Goal: Task Accomplishment & Management: Use online tool/utility

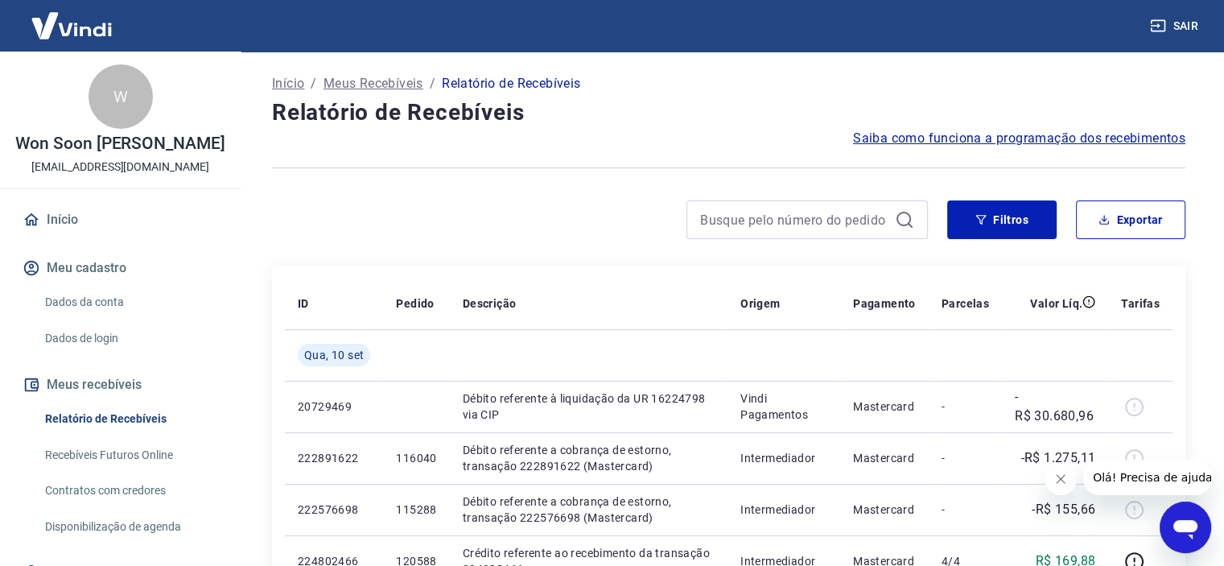
click at [1187, 21] on button "Sair" at bounding box center [1176, 26] width 58 height 30
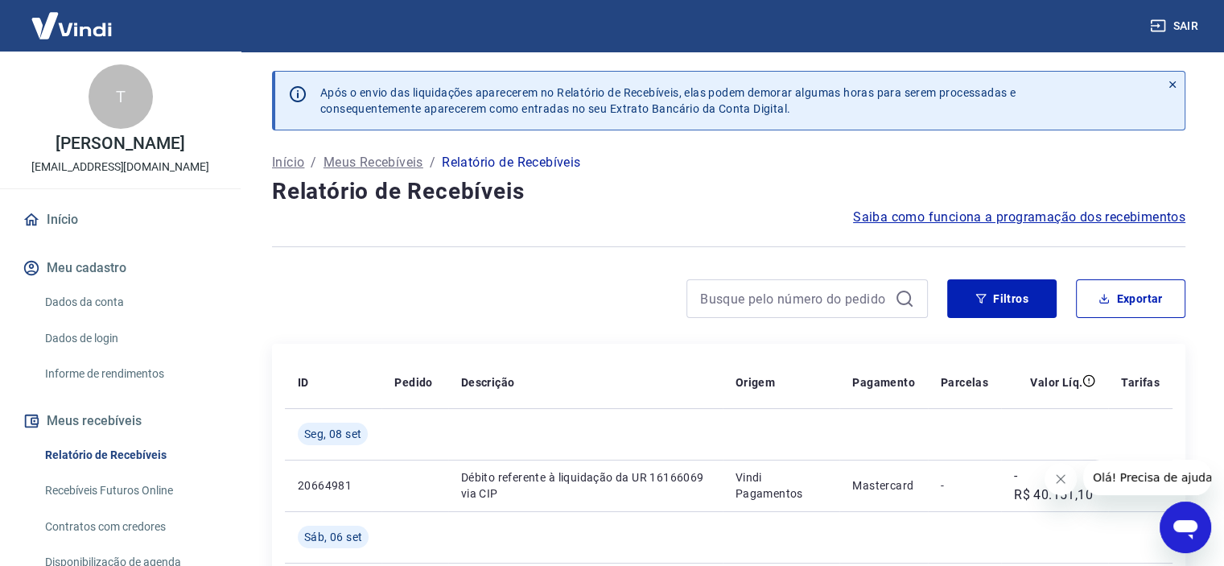
click at [114, 468] on link "Relatório de Recebíveis" at bounding box center [130, 455] width 183 height 33
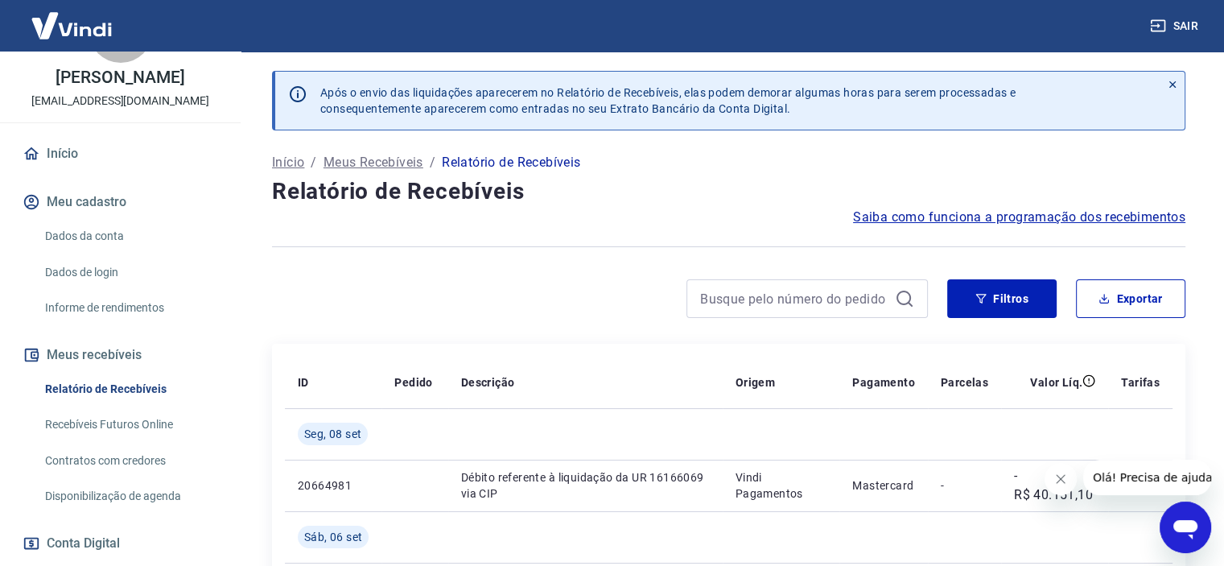
scroll to position [161, 0]
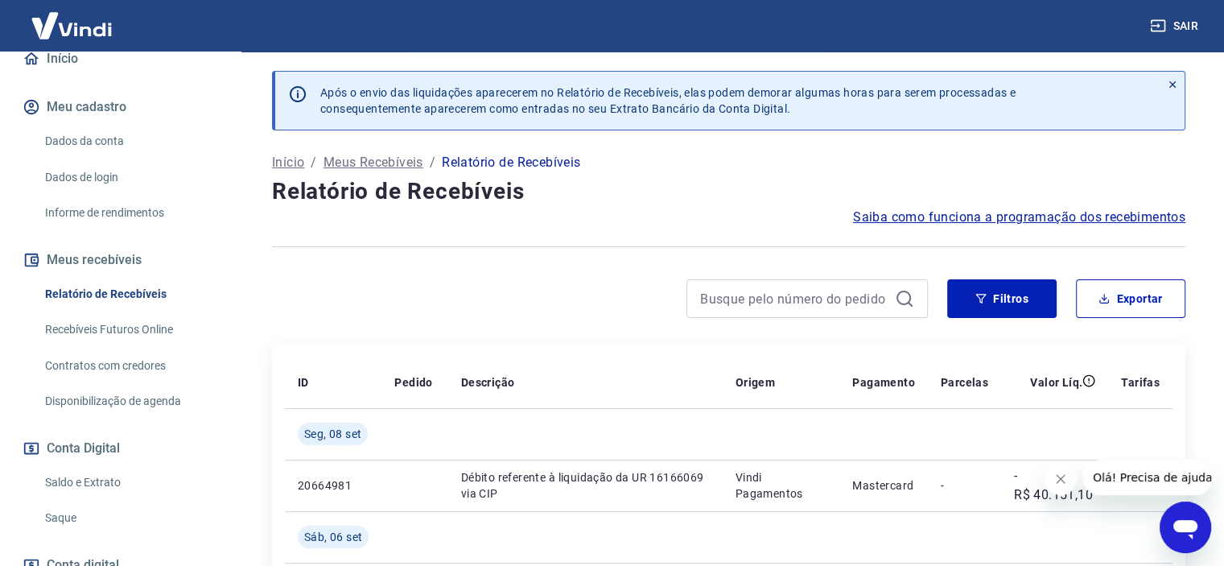
click at [94, 495] on link "Saldo e Extrato" at bounding box center [130, 482] width 183 height 33
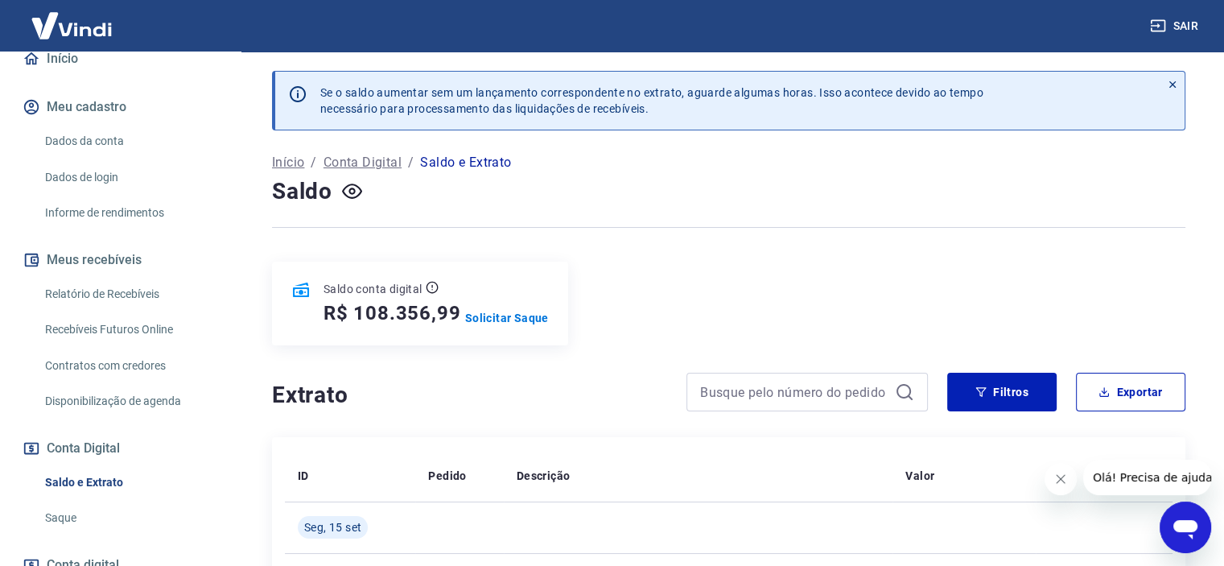
click at [1187, 16] on button "Sair" at bounding box center [1176, 26] width 58 height 30
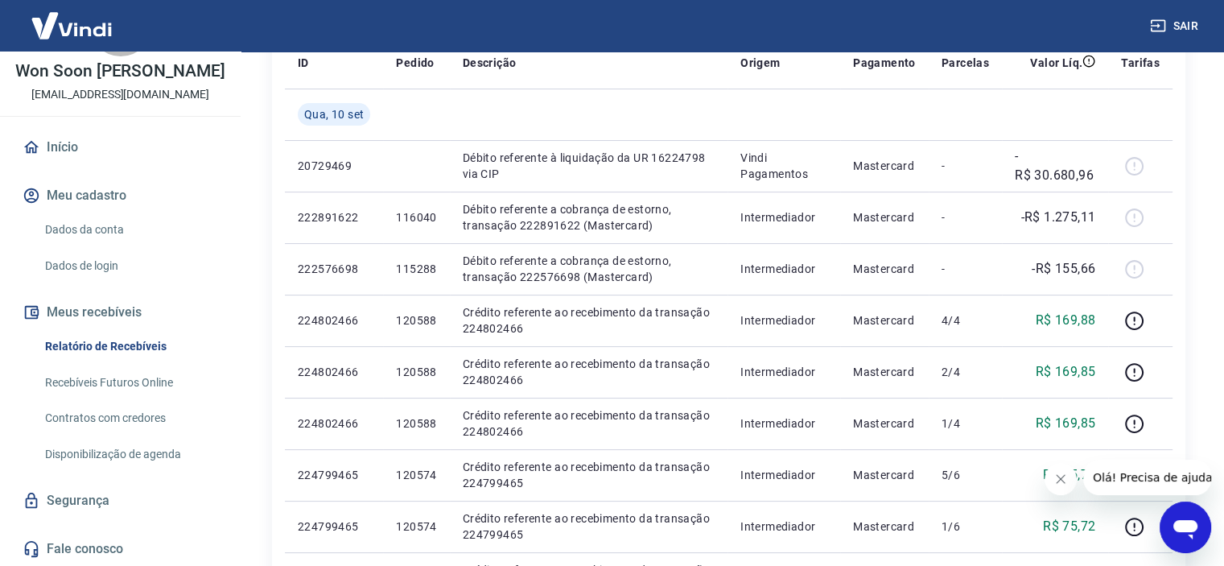
scroll to position [241, 0]
click at [1192, 25] on button "Sair" at bounding box center [1176, 26] width 58 height 30
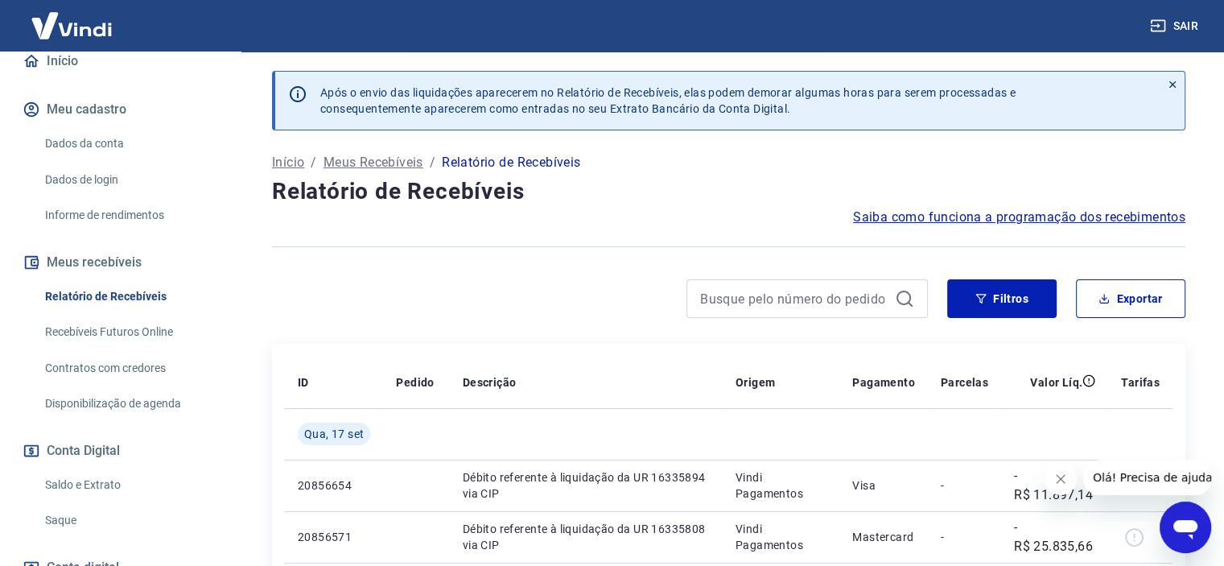
scroll to position [161, 0]
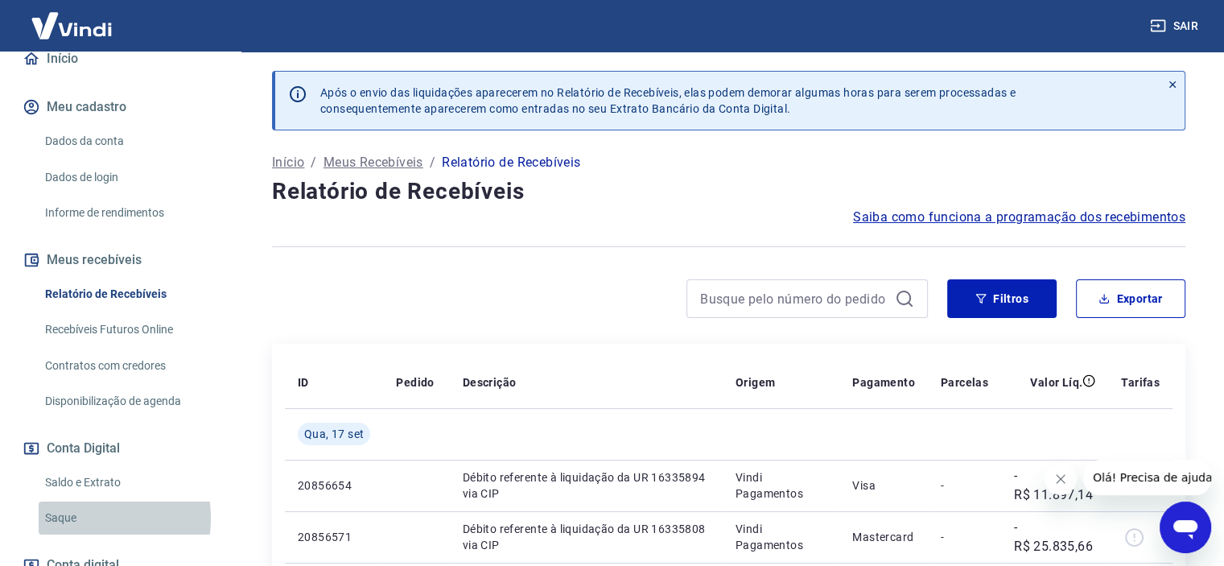
click at [68, 518] on link "Saque" at bounding box center [130, 517] width 183 height 33
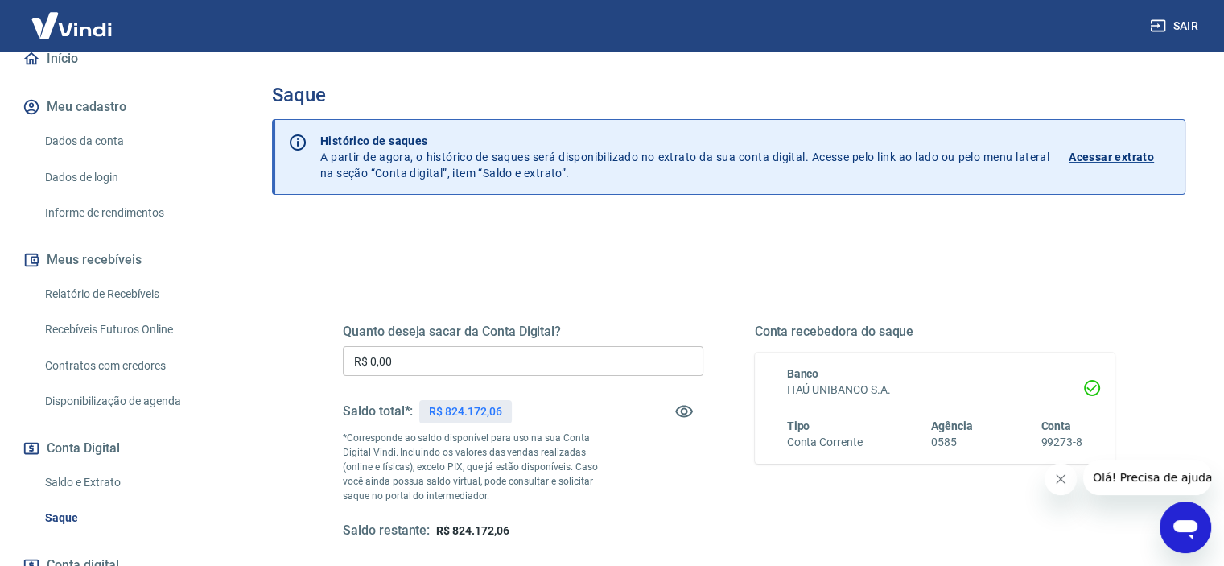
click at [129, 323] on link "Recebíveis Futuros Online" at bounding box center [130, 329] width 183 height 33
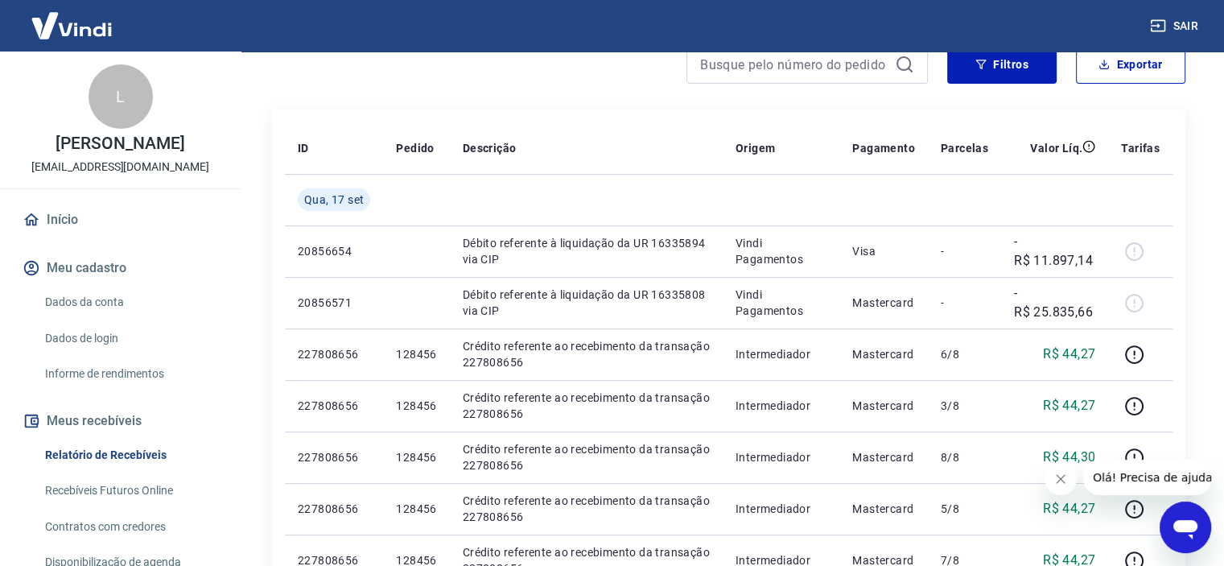
scroll to position [241, 0]
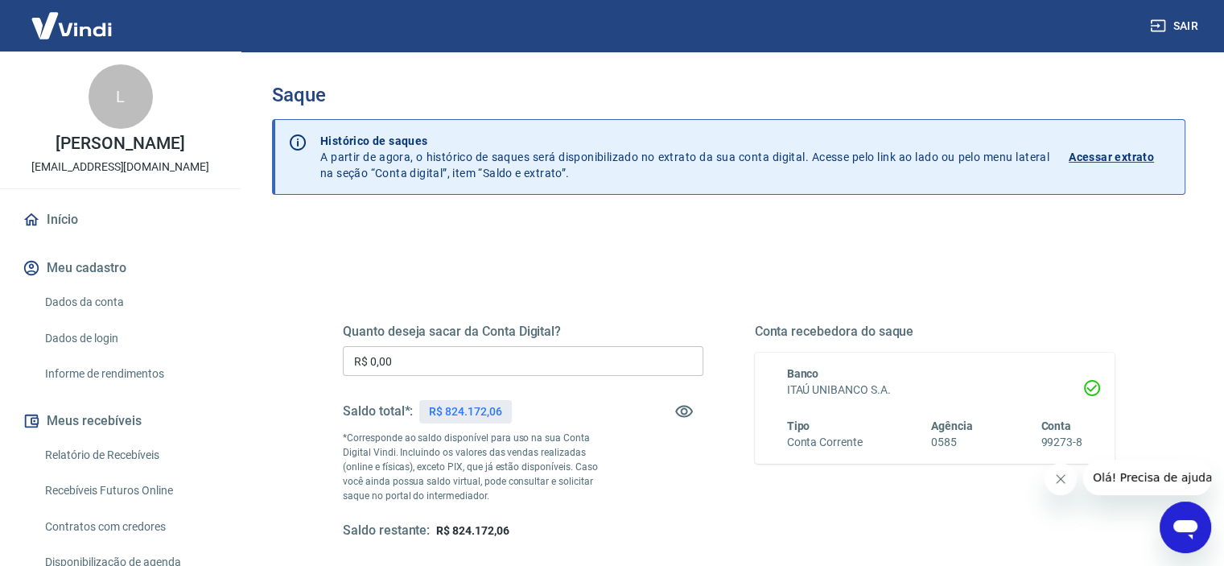
click at [451, 373] on input "R$ 0,00" at bounding box center [523, 361] width 360 height 30
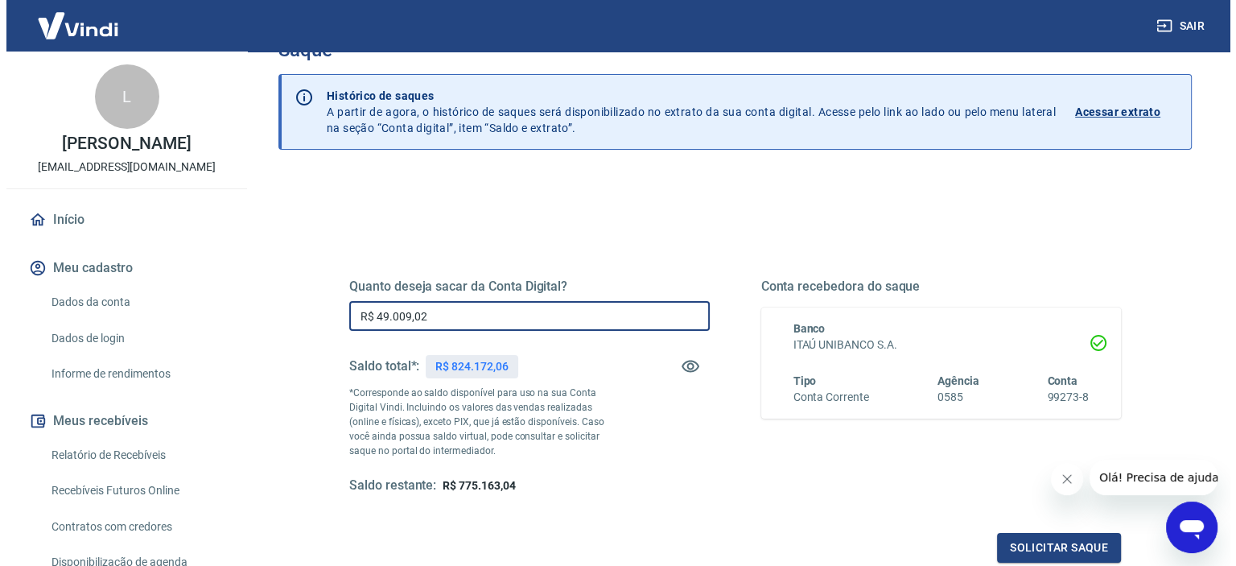
scroll to position [80, 0]
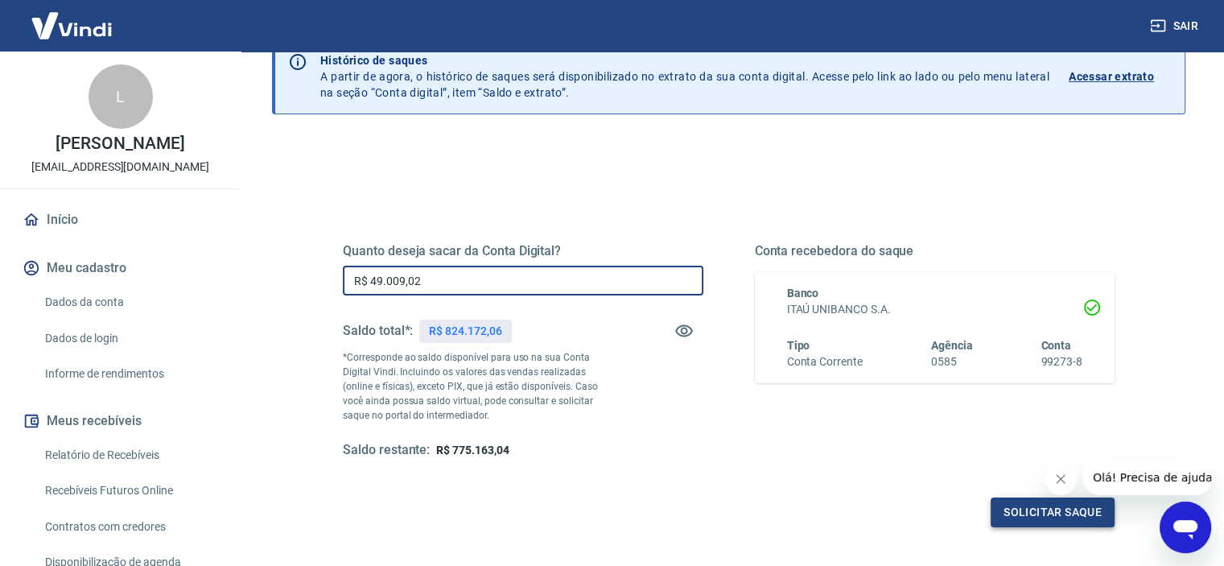
type input "R$ 49.009,02"
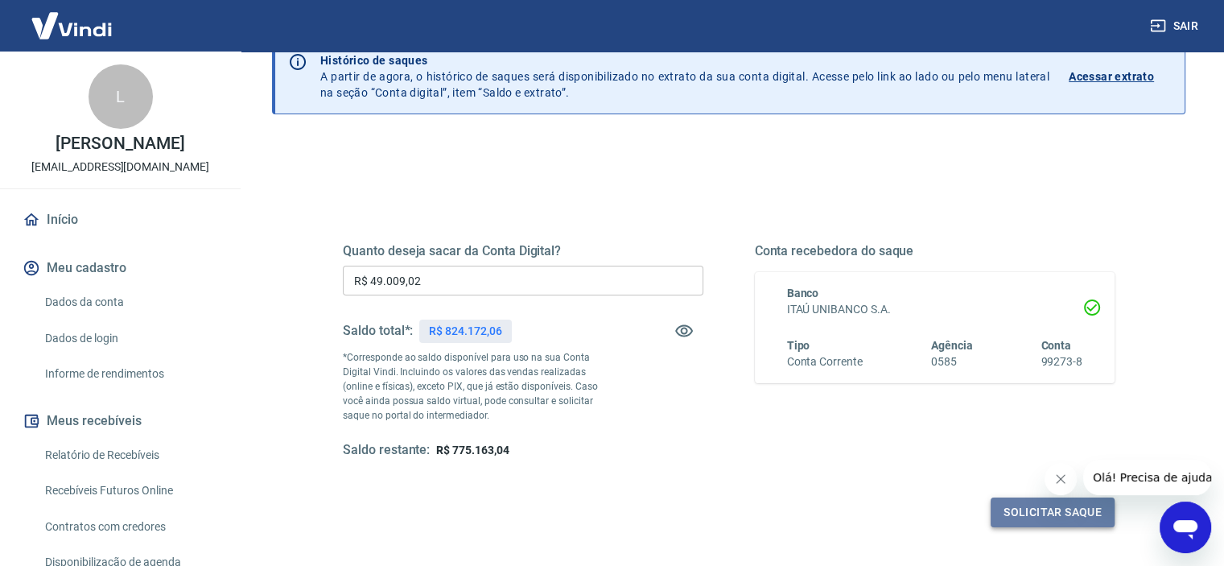
click at [1023, 511] on button "Solicitar saque" at bounding box center [1052, 512] width 124 height 30
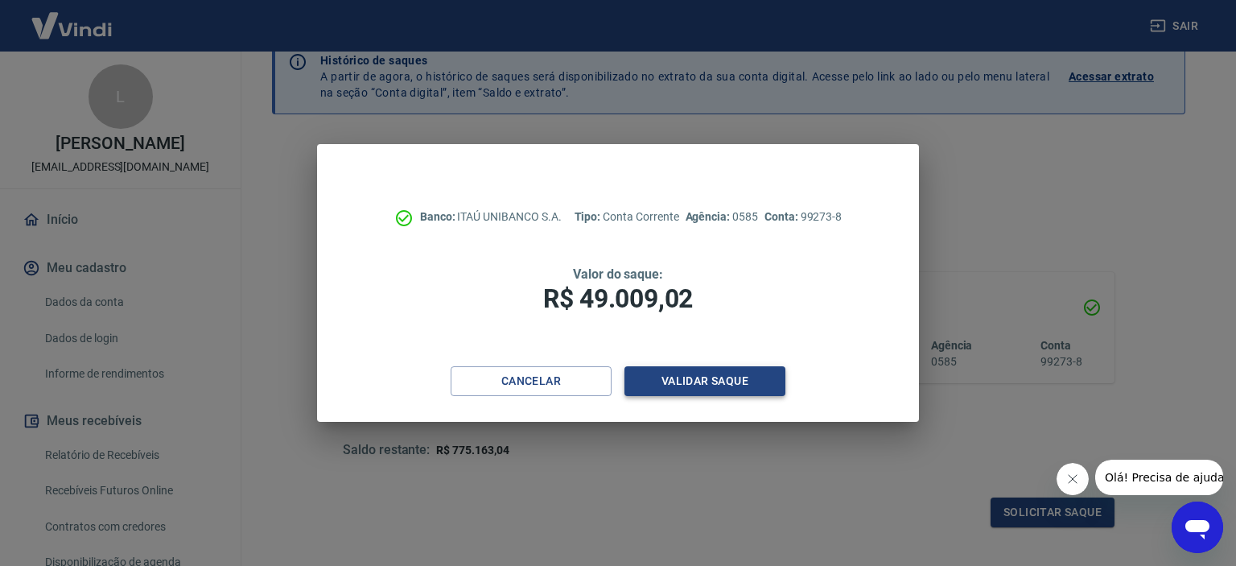
click at [738, 387] on button "Validar saque" at bounding box center [704, 381] width 161 height 30
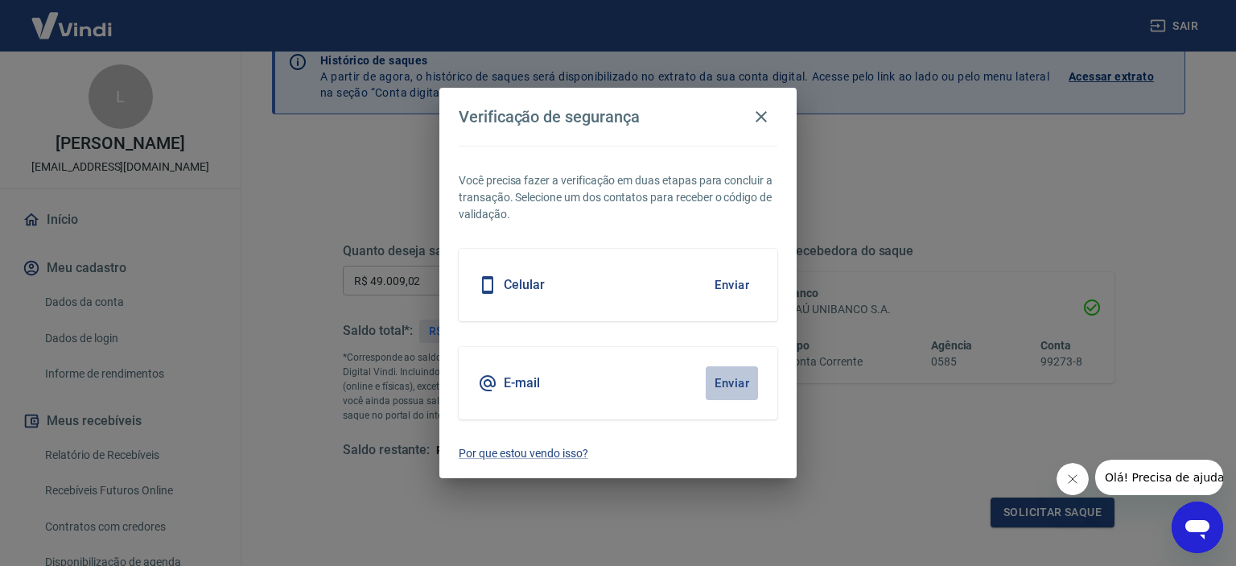
click at [738, 387] on button "Enviar" at bounding box center [732, 383] width 52 height 34
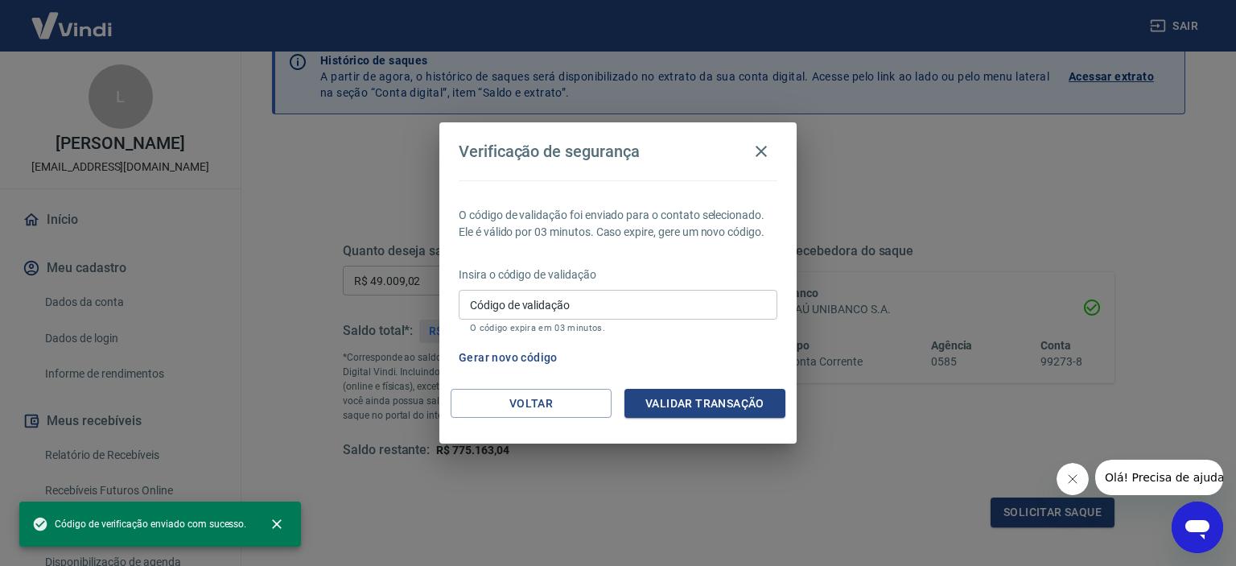
click at [544, 318] on input "Código de validação" at bounding box center [618, 305] width 319 height 30
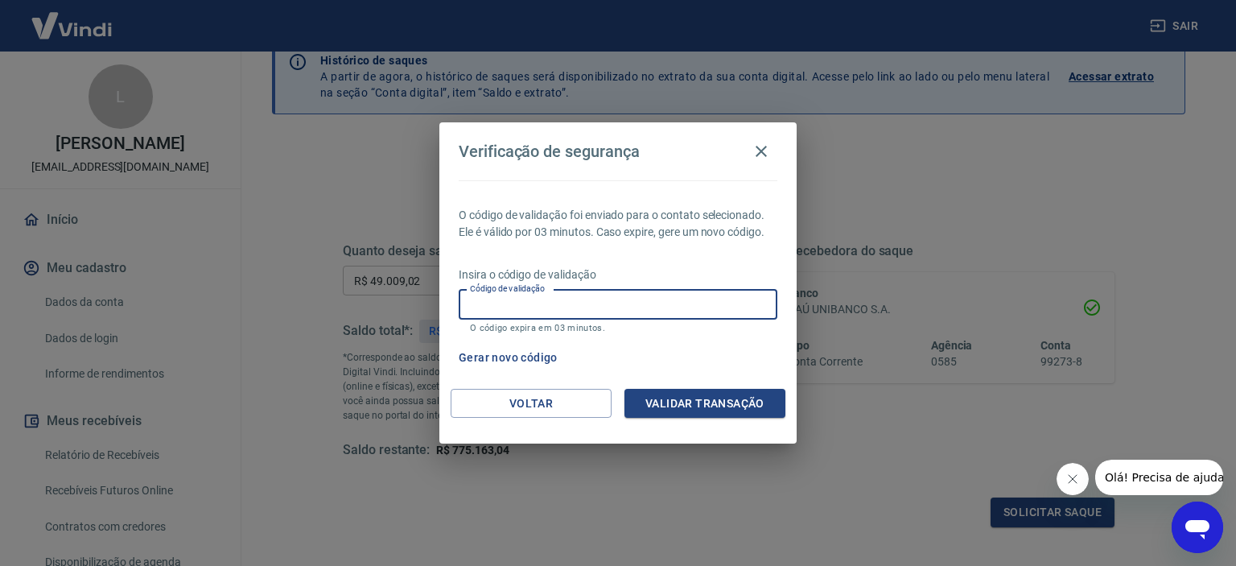
paste input "144410"
type input "144410"
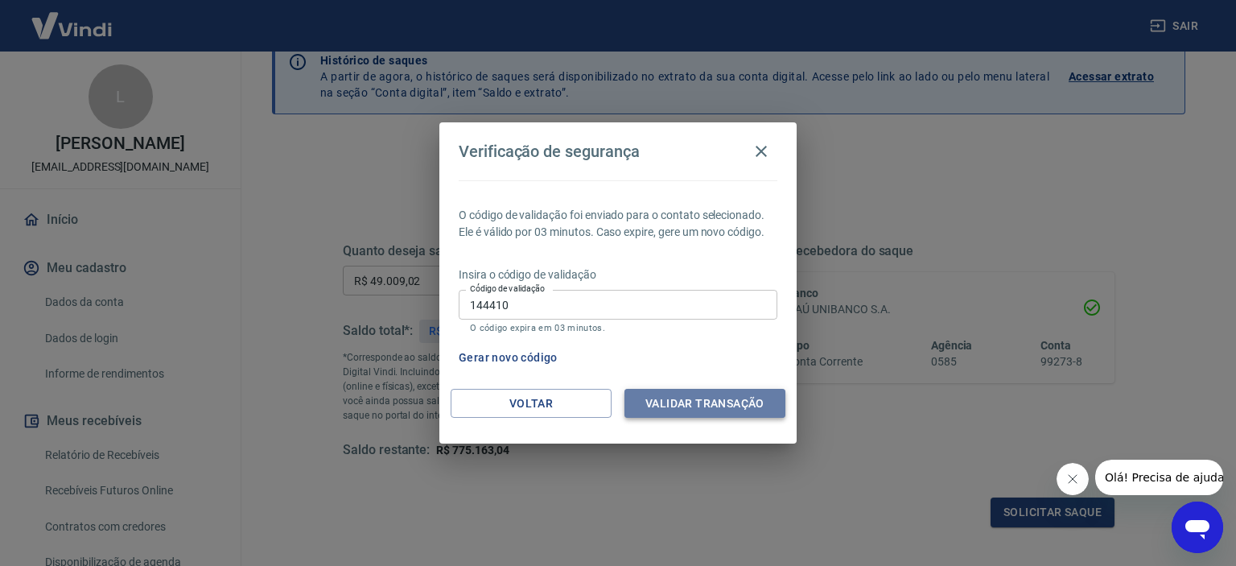
click at [667, 404] on button "Validar transação" at bounding box center [704, 404] width 161 height 30
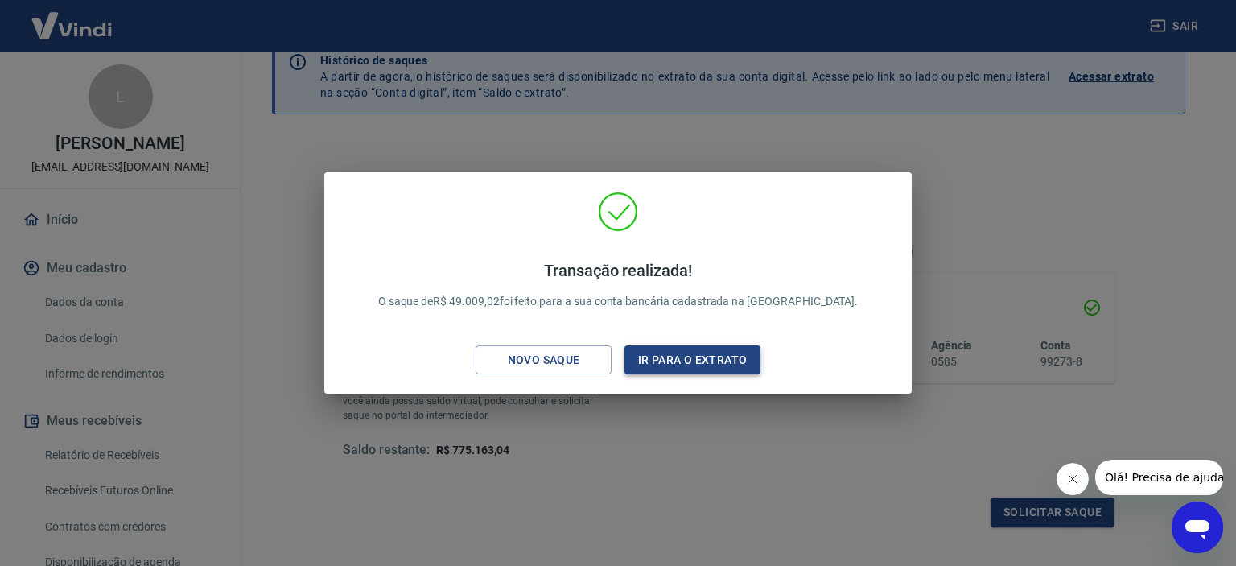
click at [666, 363] on button "Ir para o extrato" at bounding box center [692, 360] width 136 height 30
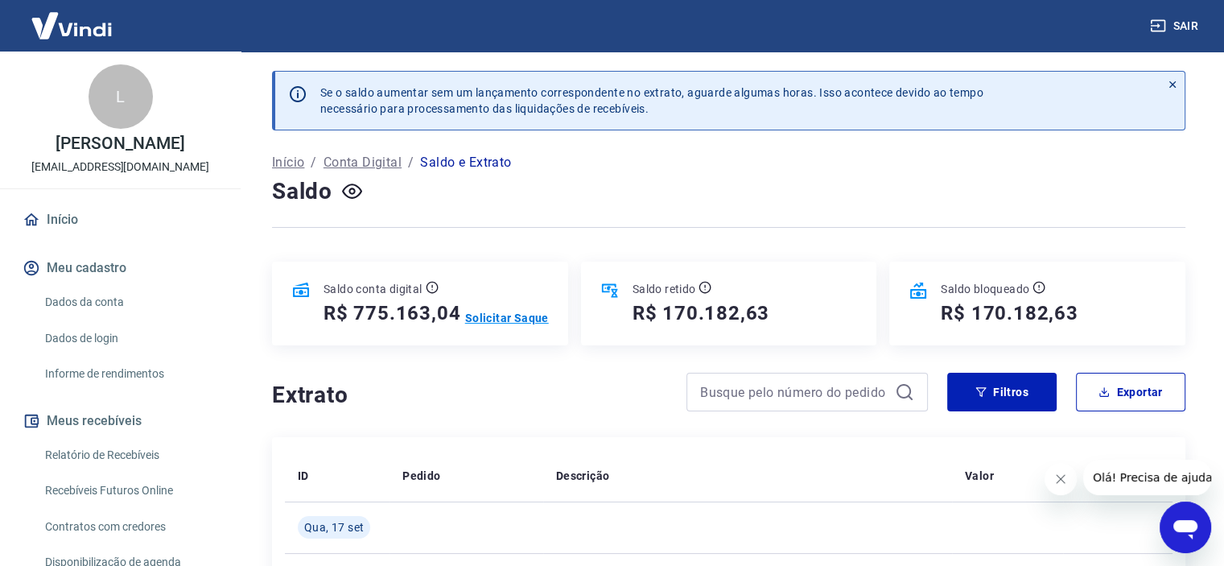
click at [516, 315] on p "Solicitar Saque" at bounding box center [507, 318] width 84 height 16
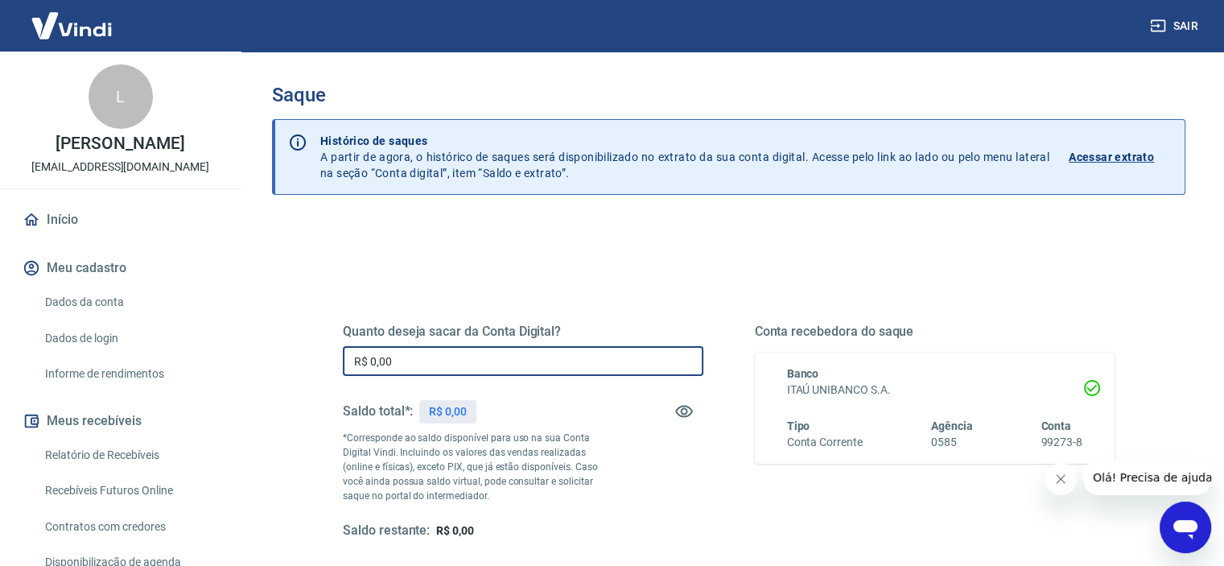
click at [472, 356] on input "R$ 0,00" at bounding box center [523, 361] width 360 height 30
type input "R$ 490.001,20"
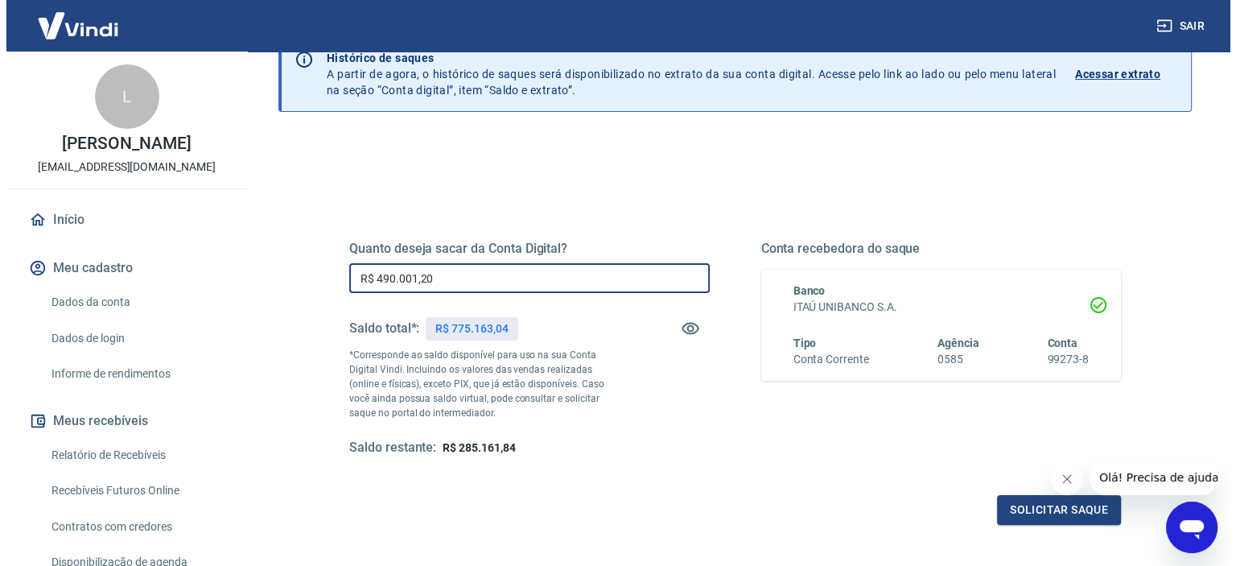
scroll to position [229, 0]
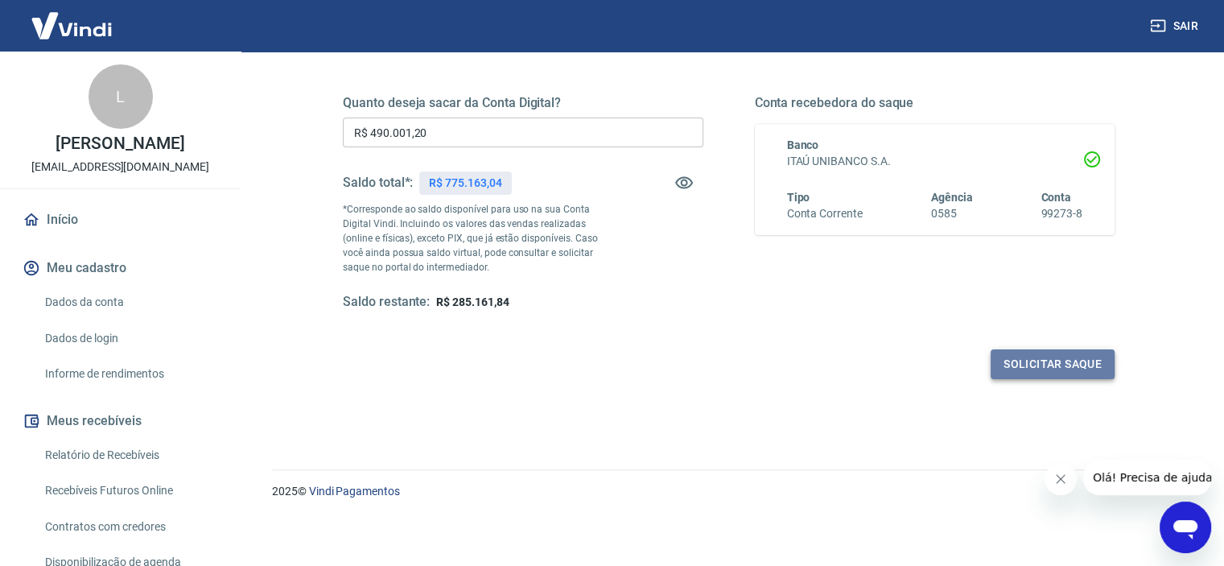
click at [1023, 373] on button "Solicitar saque" at bounding box center [1052, 364] width 124 height 30
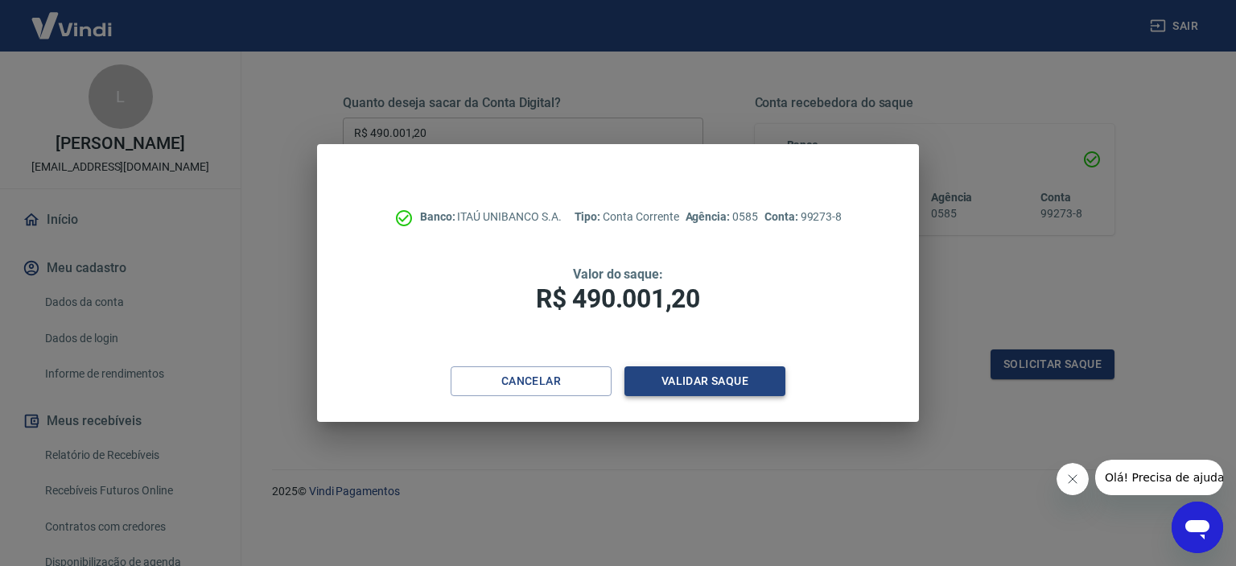
click at [734, 377] on button "Validar saque" at bounding box center [704, 381] width 161 height 30
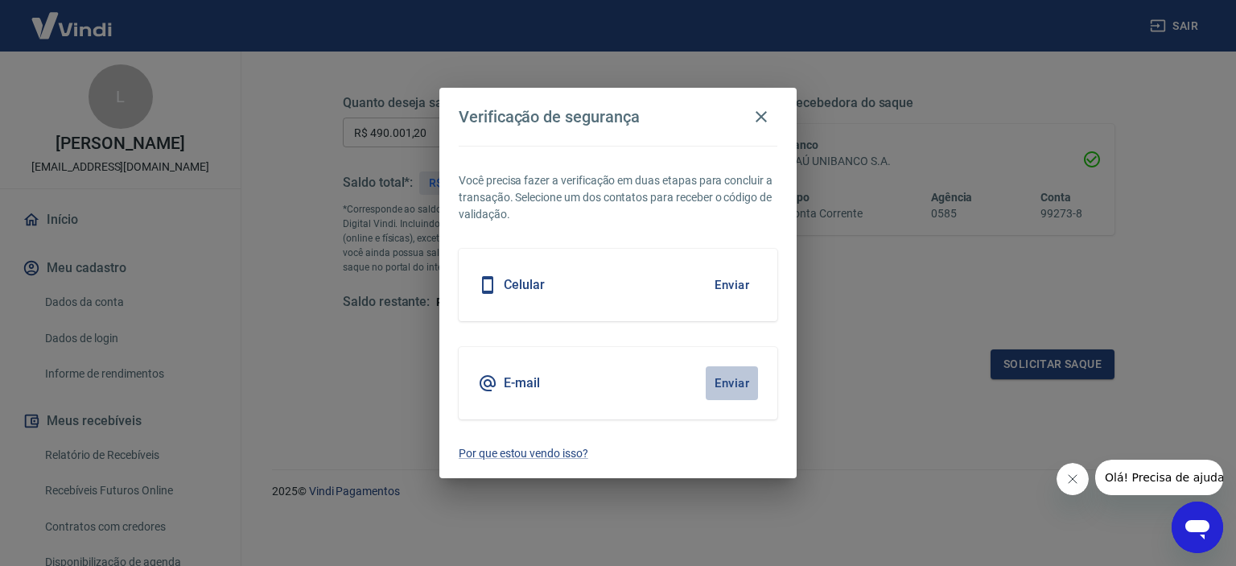
click at [752, 379] on button "Enviar" at bounding box center [732, 383] width 52 height 34
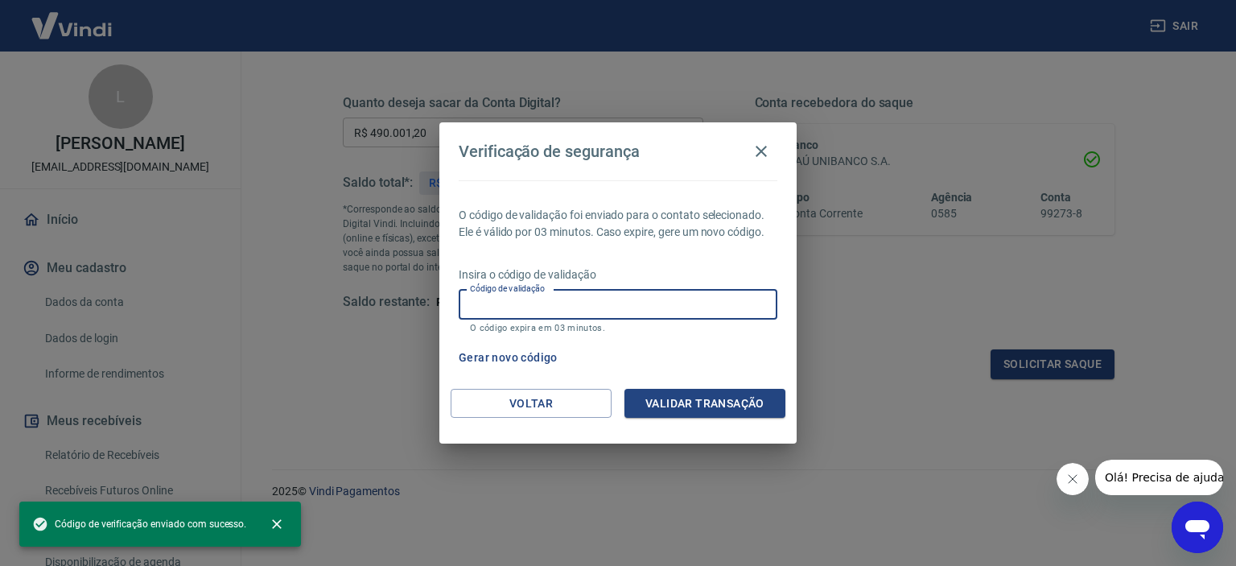
click at [608, 298] on input "Código de validação" at bounding box center [618, 305] width 319 height 30
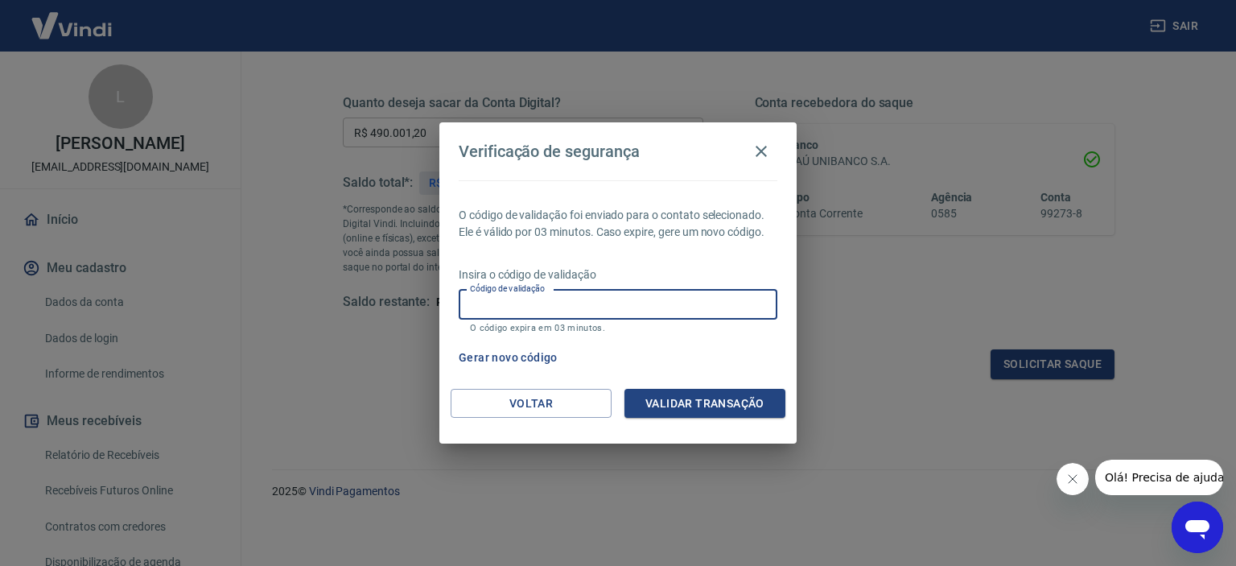
paste input "285554"
type input "285554"
click at [711, 402] on button "Validar transação" at bounding box center [704, 404] width 161 height 30
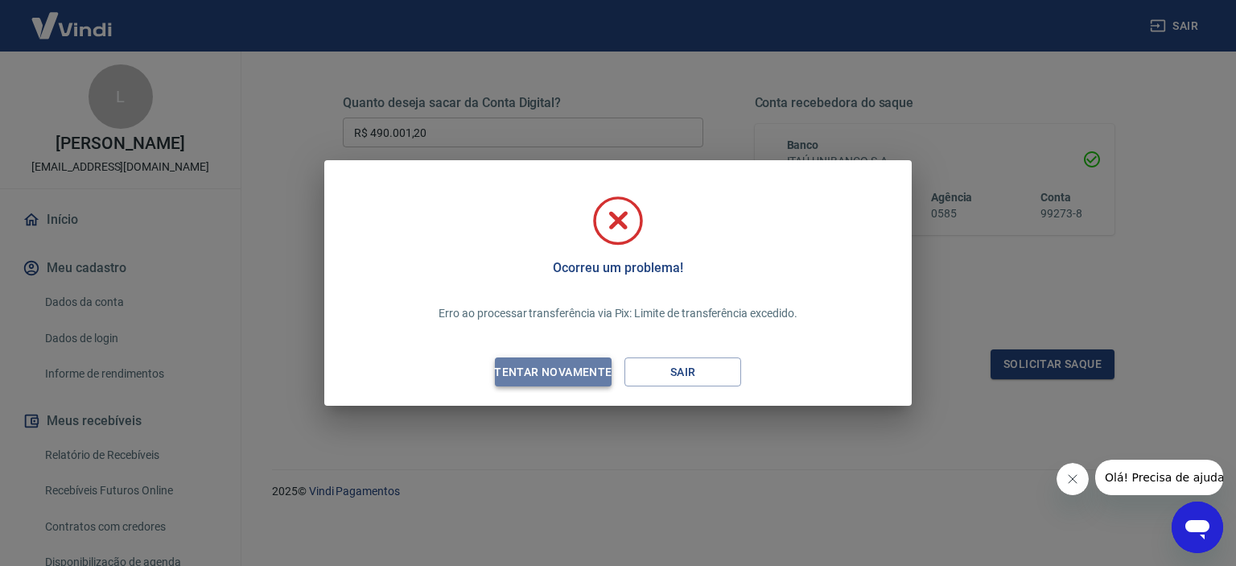
click at [537, 370] on div "Tentar novamente" at bounding box center [553, 372] width 156 height 20
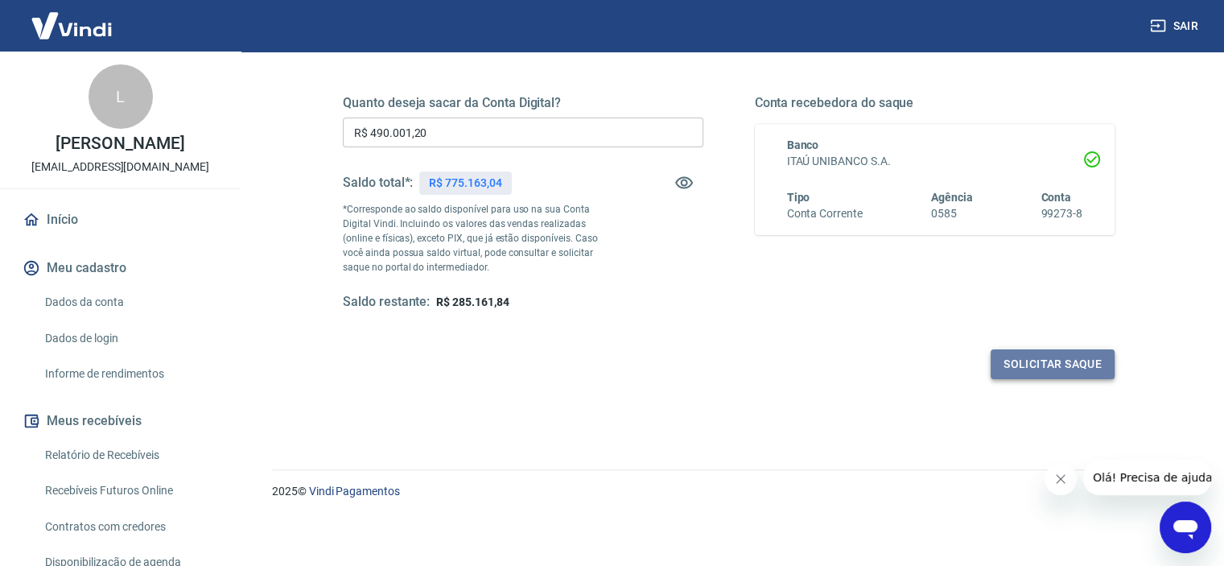
click at [1024, 366] on button "Solicitar saque" at bounding box center [1052, 364] width 124 height 30
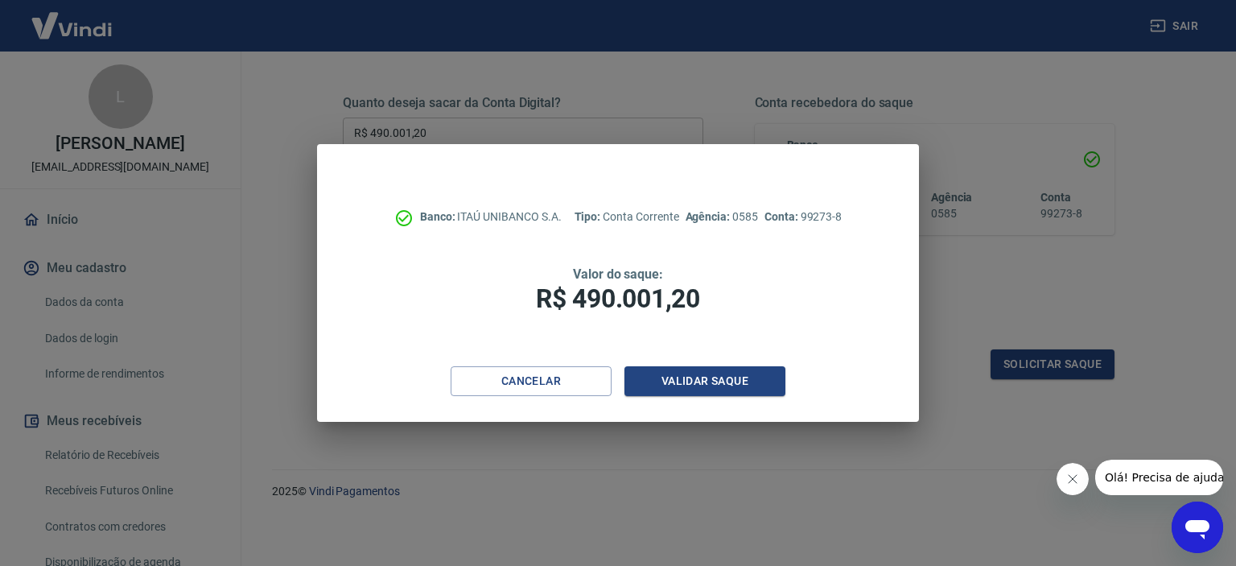
click at [664, 357] on div "Banco: ITAÚ UNIBANCO S.A. Tipo: Conta Corrente Agência: 0585 Conta: 99273-8 Val…" at bounding box center [618, 255] width 602 height 222
click at [670, 373] on button "Validar saque" at bounding box center [704, 381] width 161 height 30
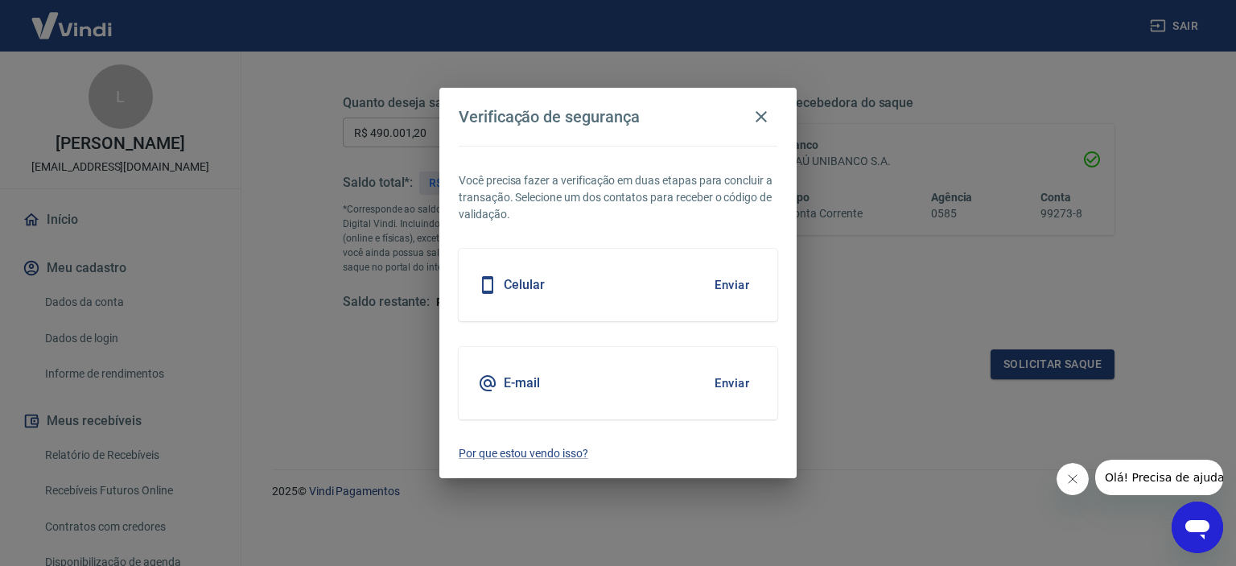
click at [723, 378] on button "Enviar" at bounding box center [732, 383] width 52 height 34
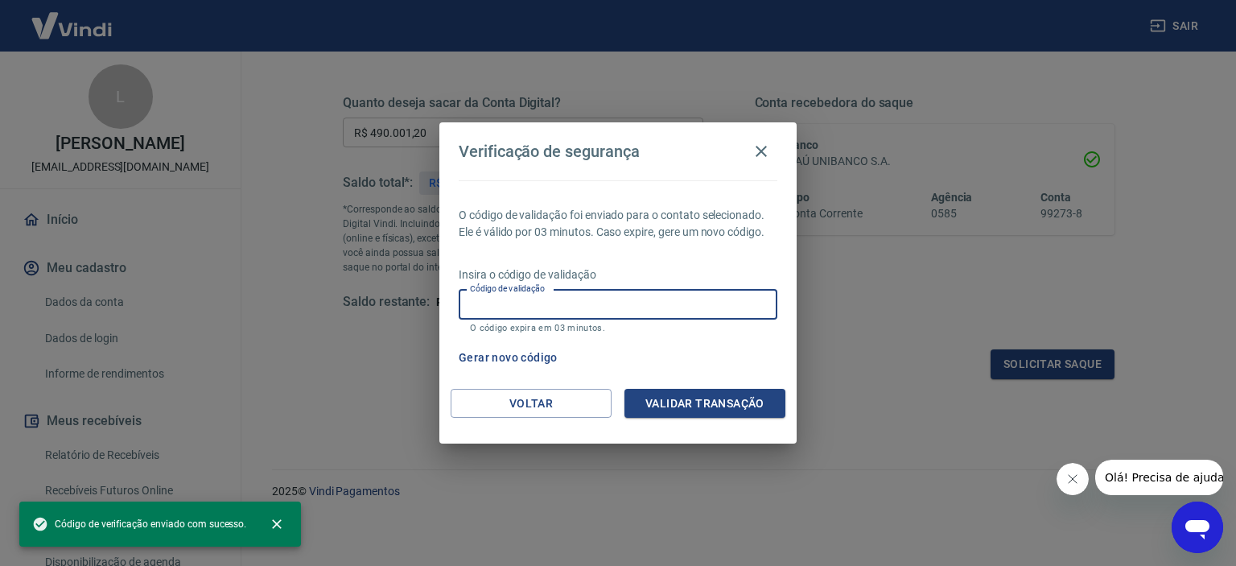
click at [556, 301] on input "Código de validação" at bounding box center [618, 305] width 319 height 30
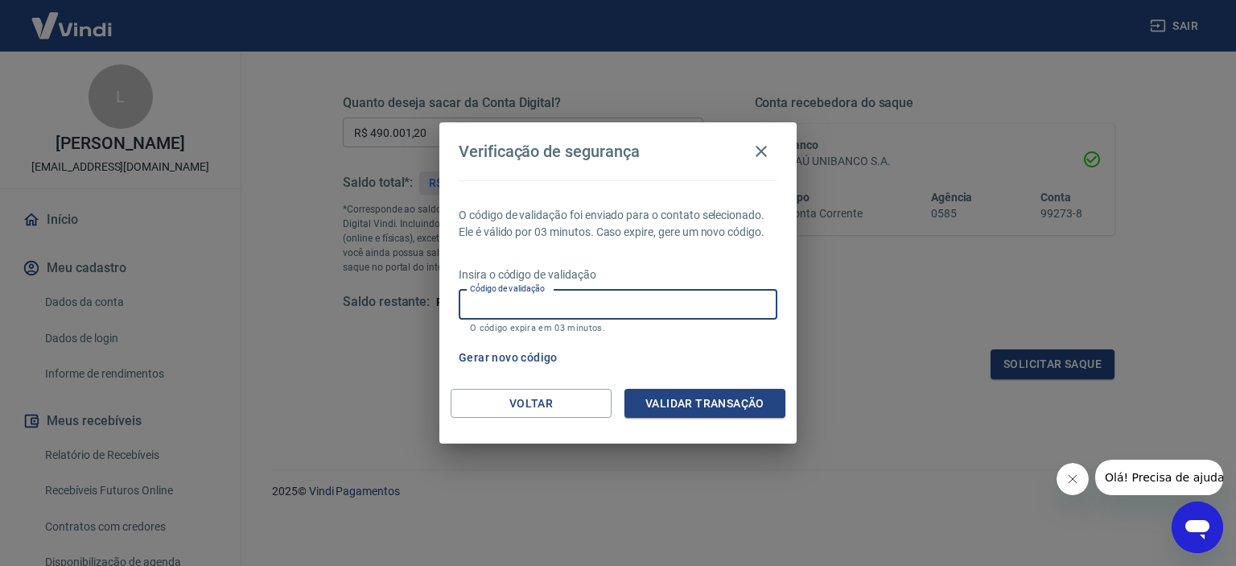
paste input "147109"
type input "147109"
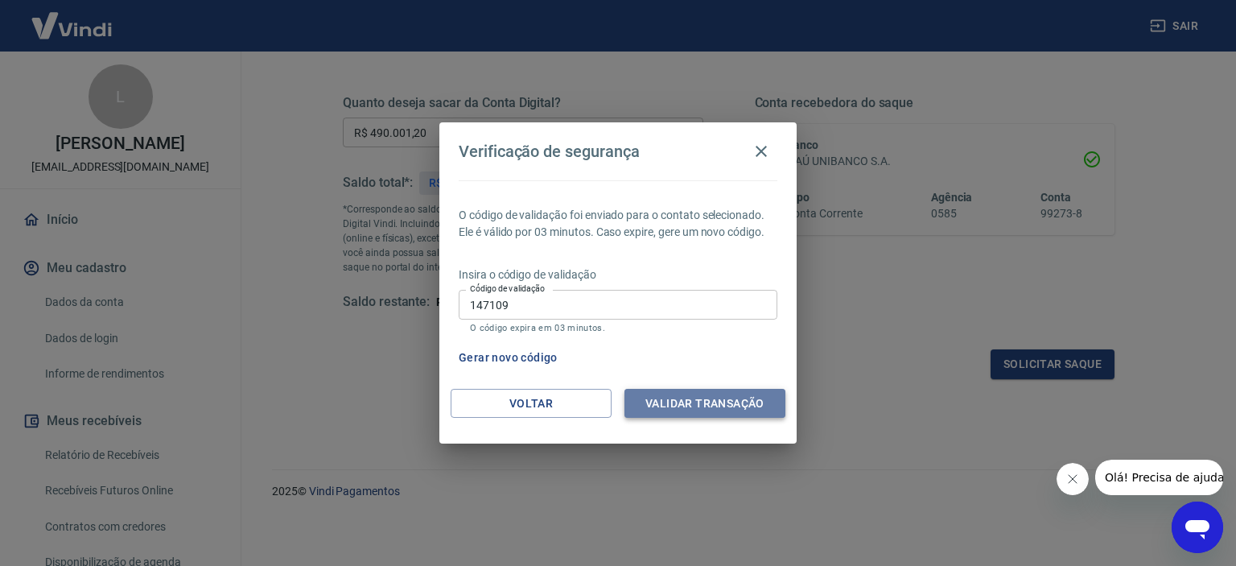
click at [634, 398] on button "Validar transação" at bounding box center [704, 404] width 161 height 30
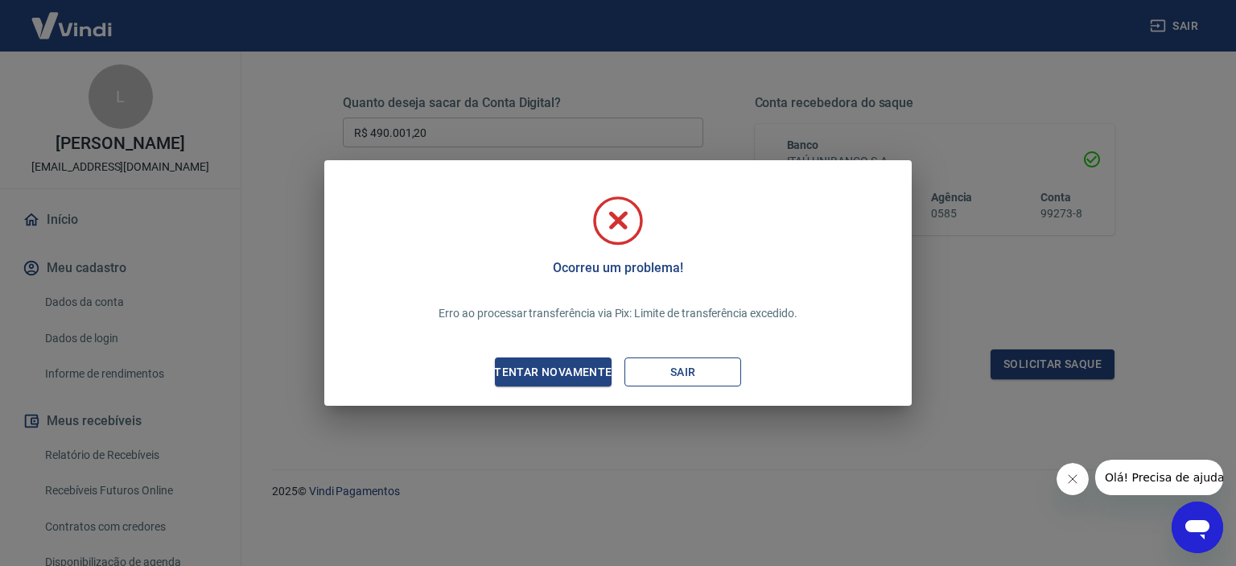
click at [695, 381] on button "Sair" at bounding box center [682, 372] width 117 height 30
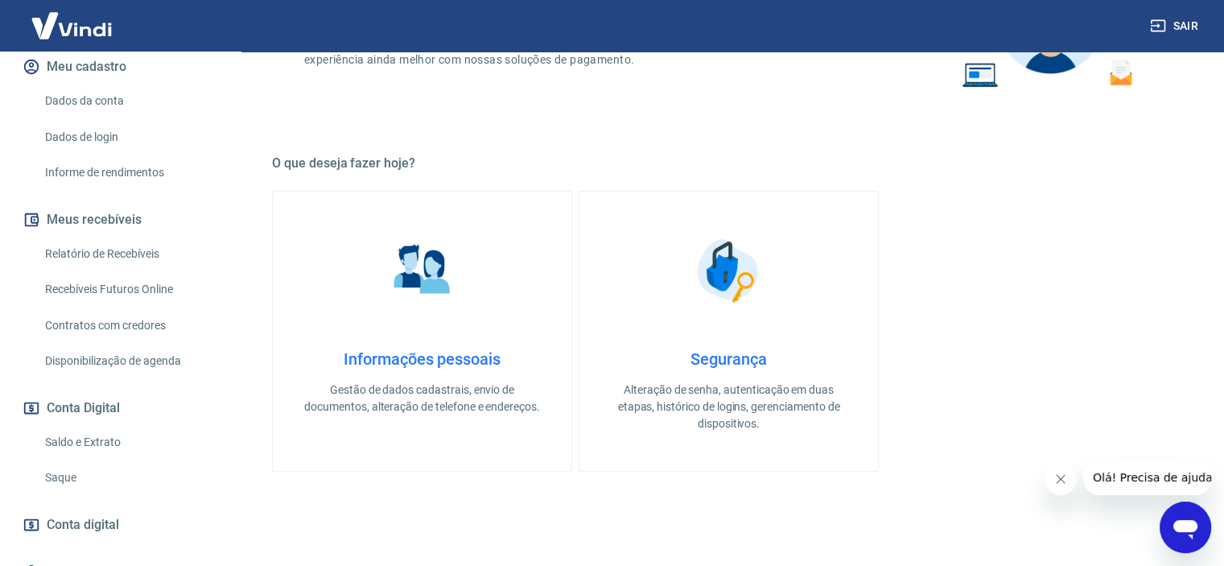
scroll to position [241, 0]
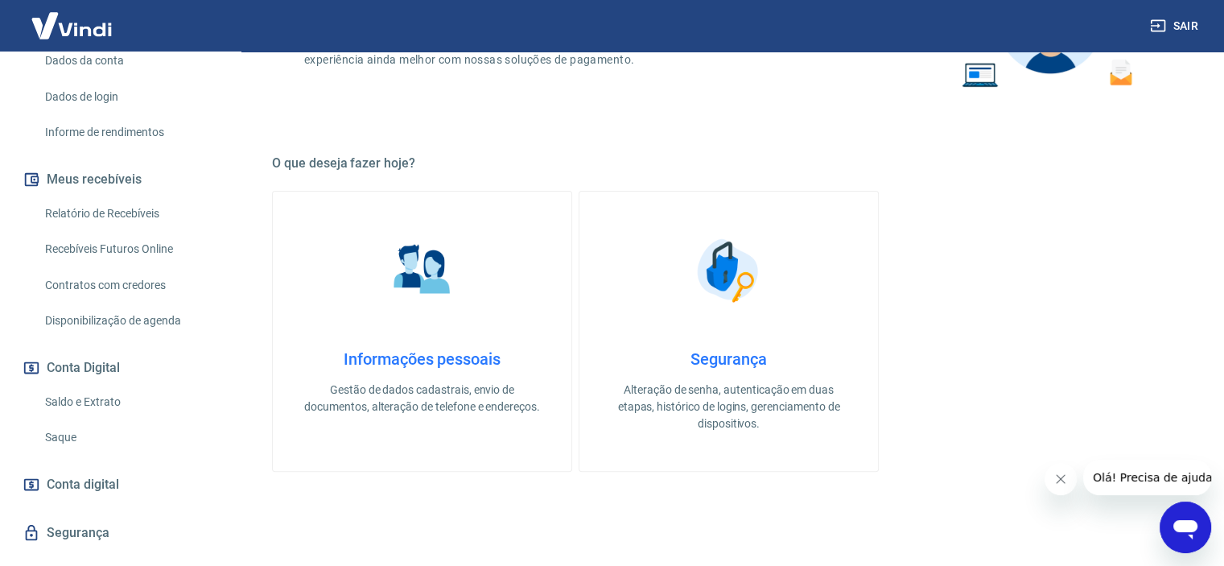
click at [64, 440] on link "Saque" at bounding box center [130, 437] width 183 height 33
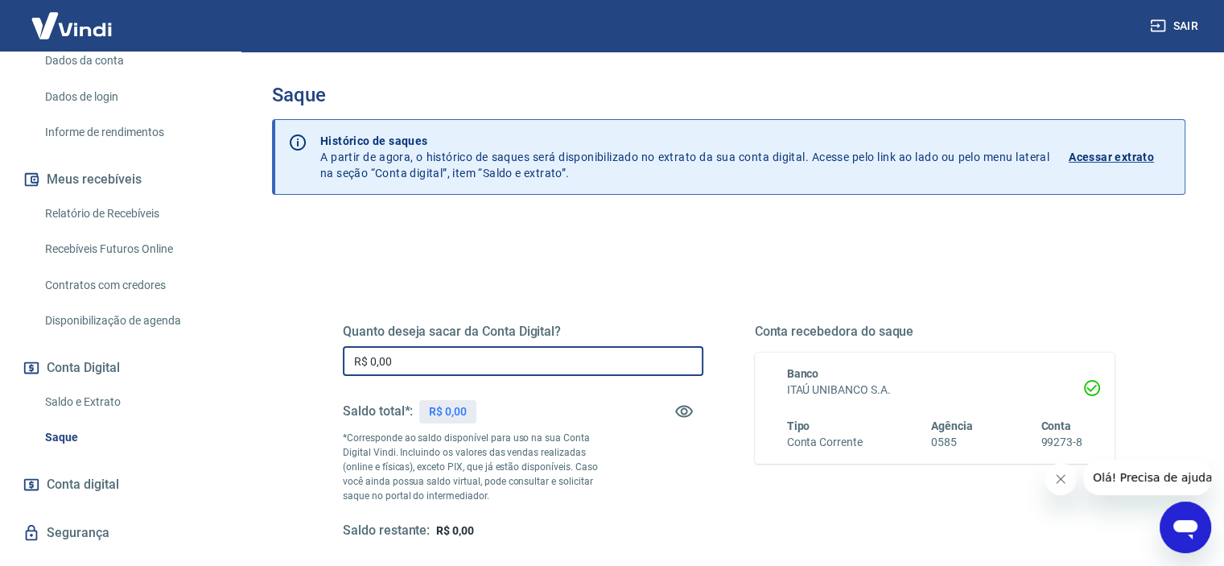
click at [444, 364] on input "R$ 0,00" at bounding box center [523, 361] width 360 height 30
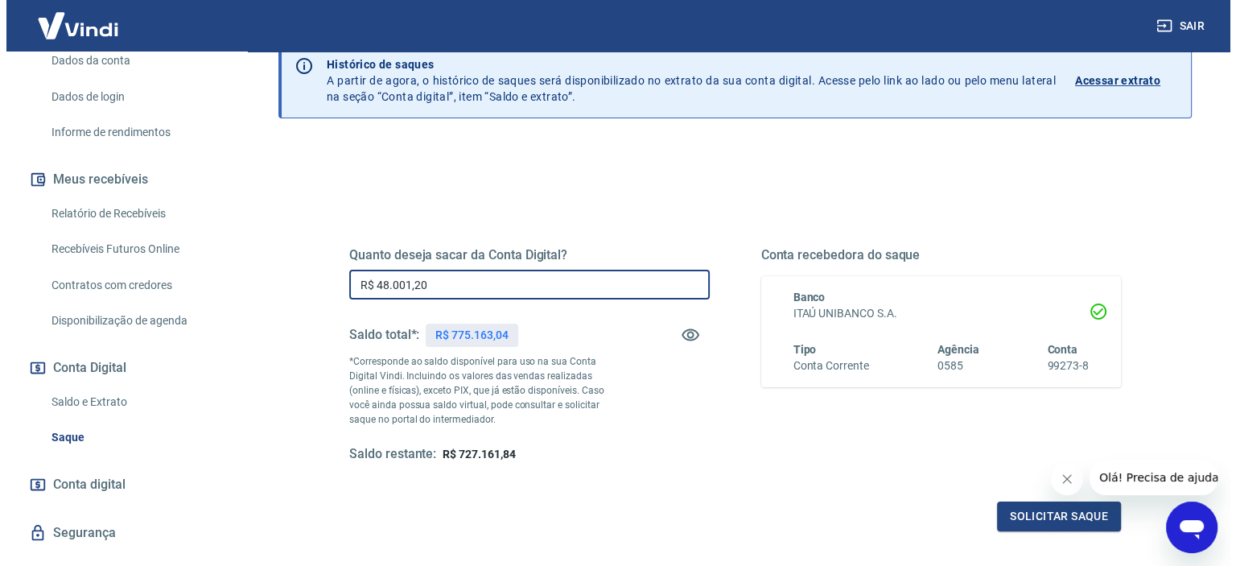
scroll to position [229, 0]
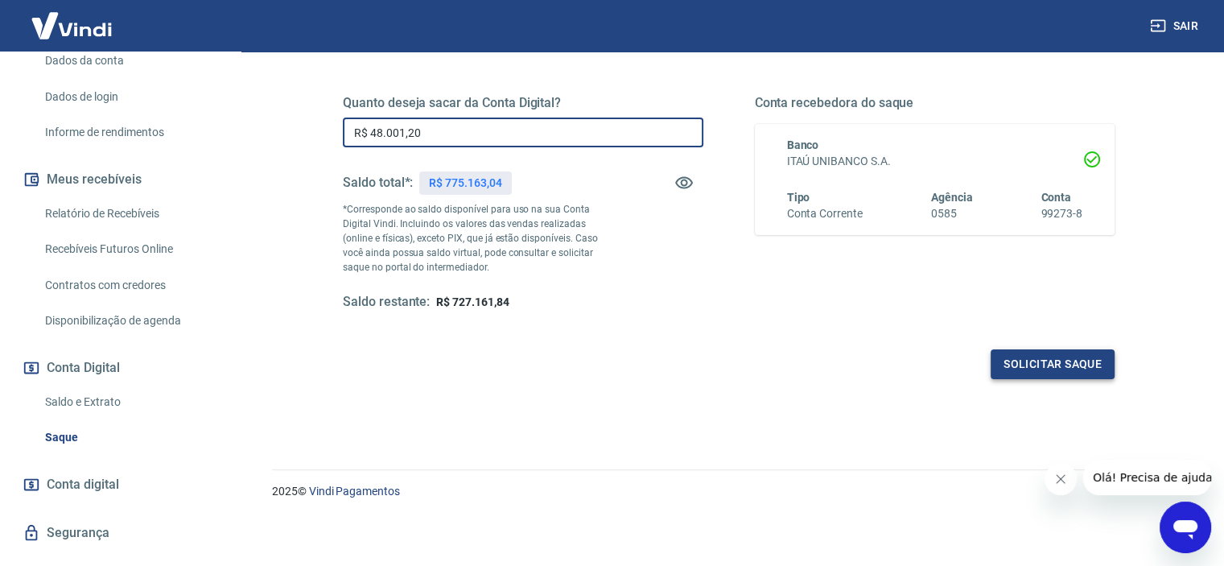
type input "R$ 48.001,20"
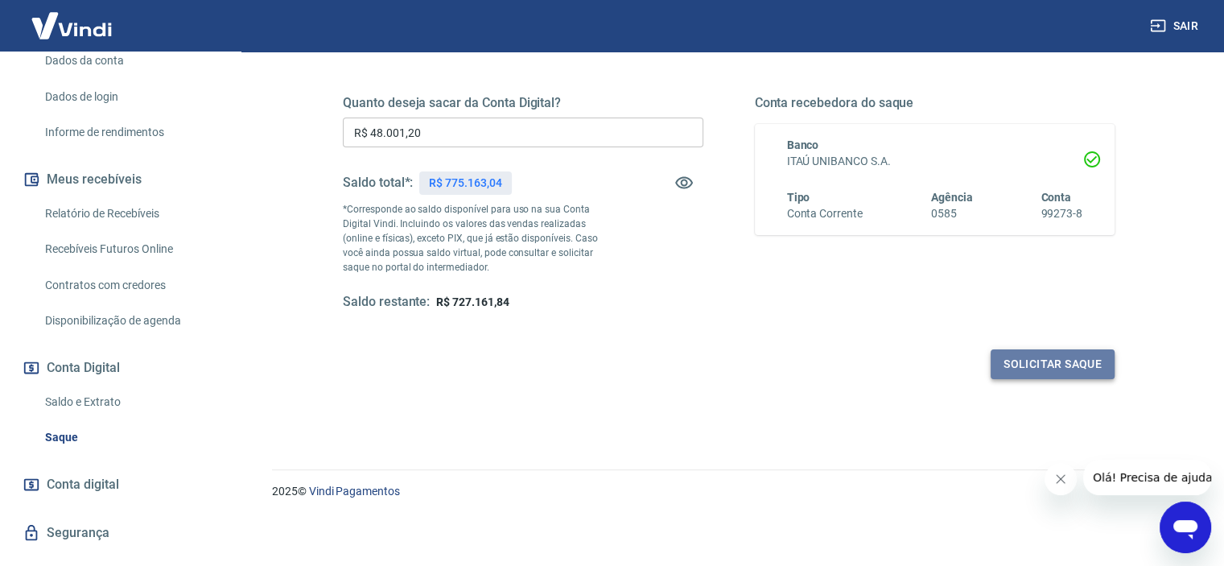
click at [1081, 364] on button "Solicitar saque" at bounding box center [1052, 364] width 124 height 30
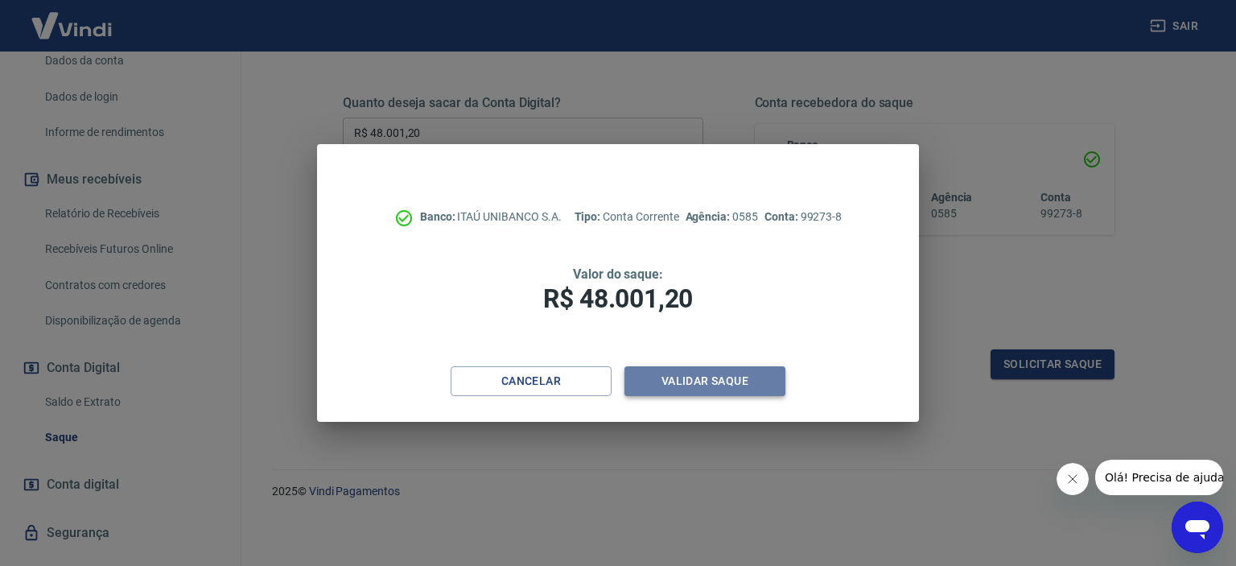
click at [653, 385] on button "Validar saque" at bounding box center [704, 381] width 161 height 30
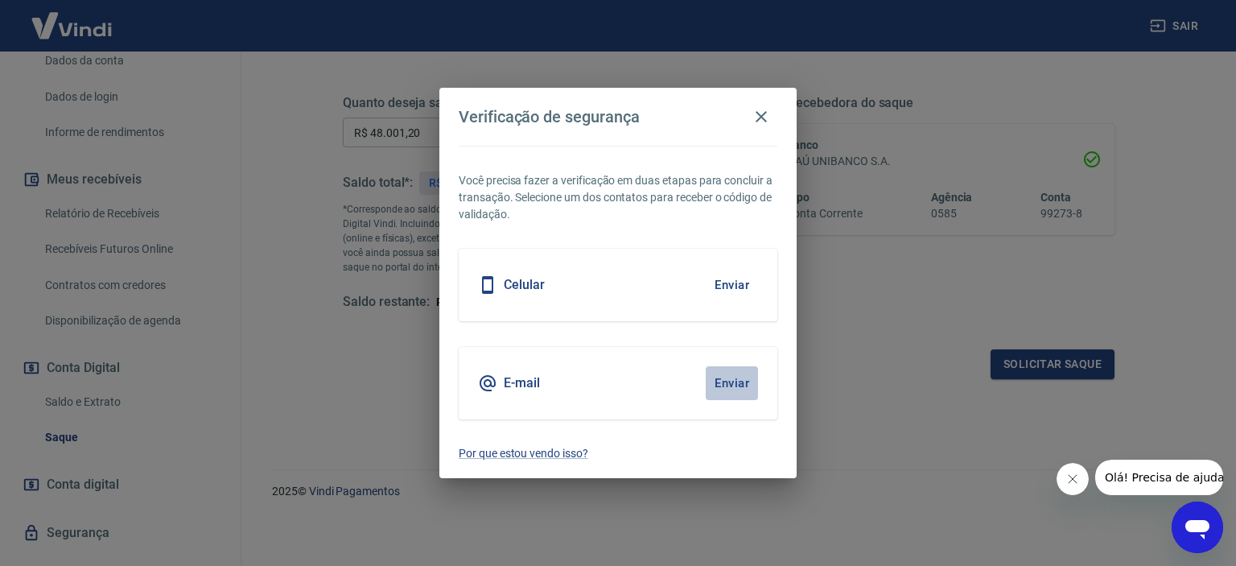
click at [743, 389] on button "Enviar" at bounding box center [732, 383] width 52 height 34
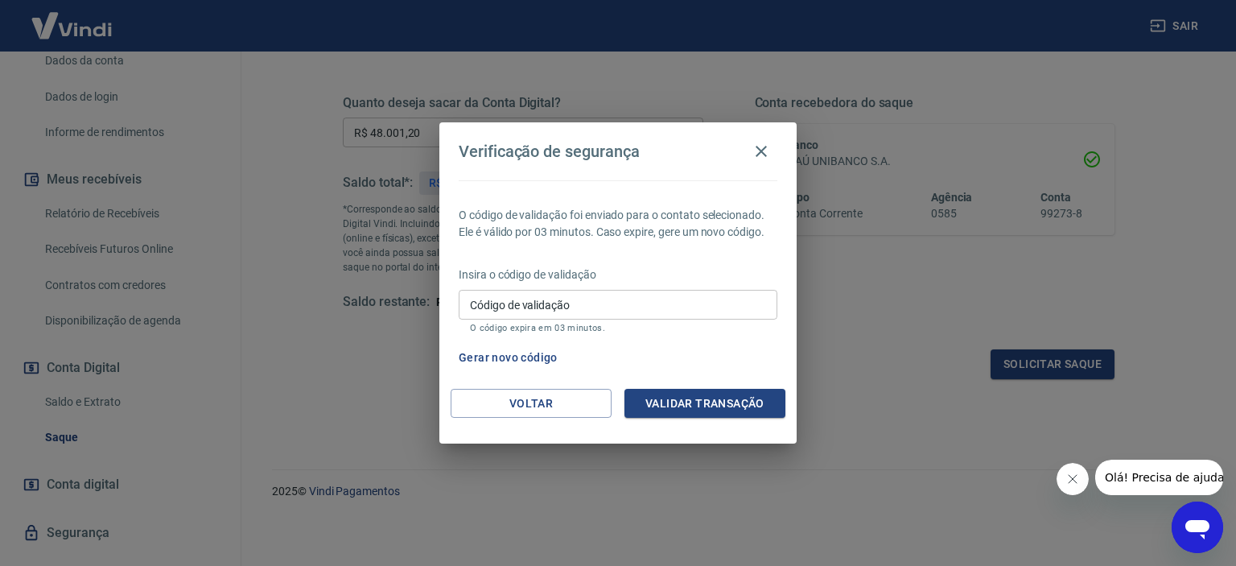
click at [489, 318] on input "Código de validação" at bounding box center [618, 305] width 319 height 30
paste input "231165"
type input "231165"
click at [661, 397] on button "Validar transação" at bounding box center [704, 404] width 161 height 30
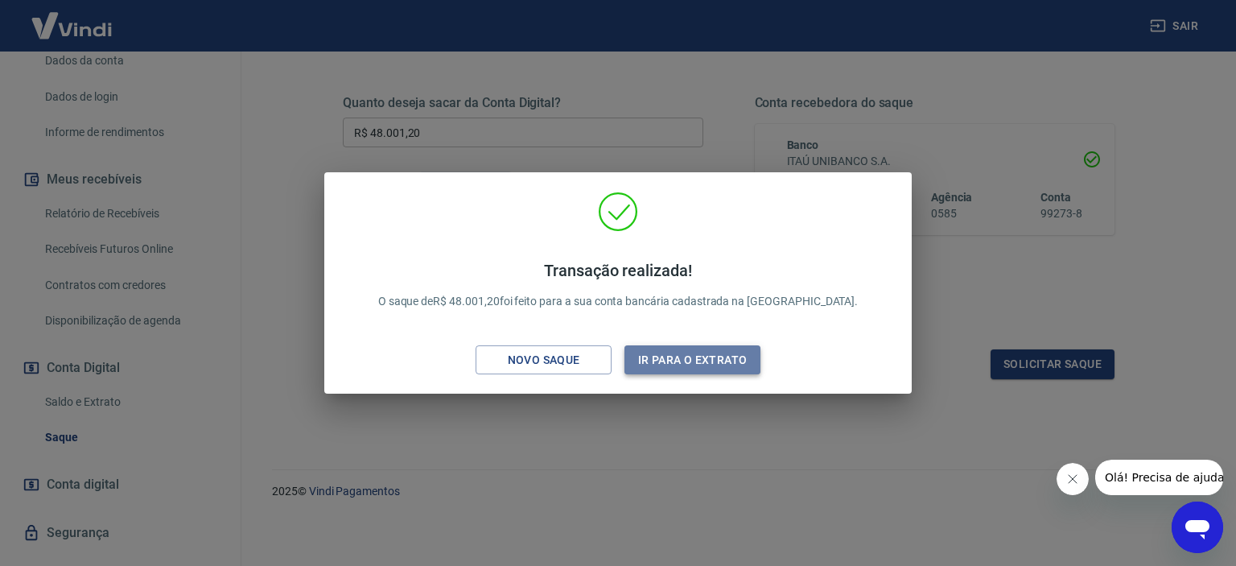
click at [673, 356] on button "Ir para o extrato" at bounding box center [692, 360] width 136 height 30
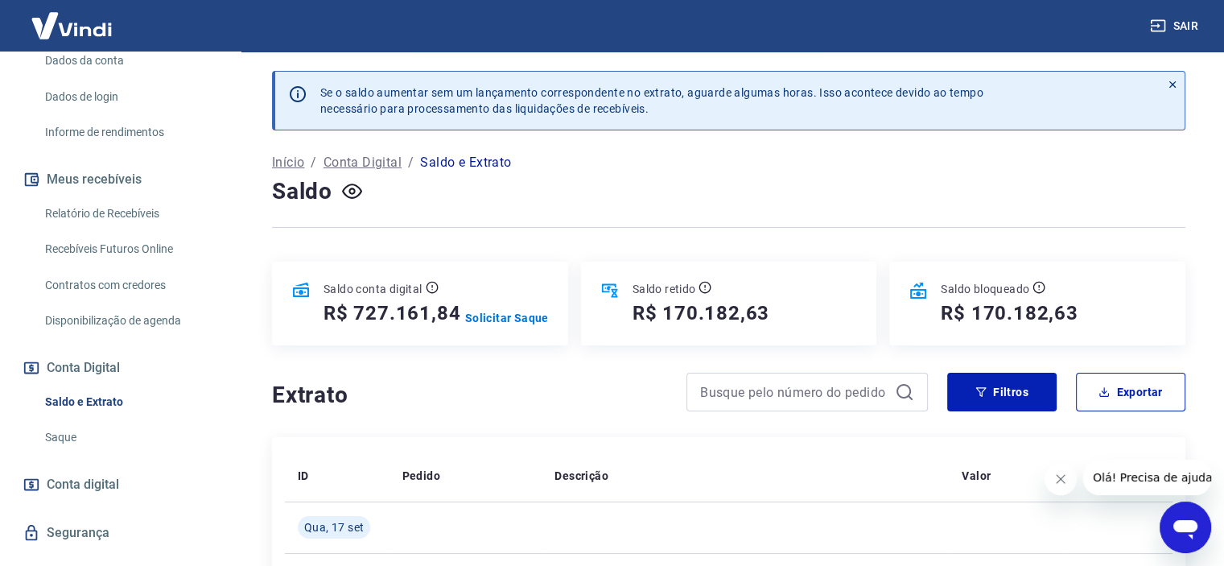
click at [1180, 22] on button "Sair" at bounding box center [1176, 26] width 58 height 30
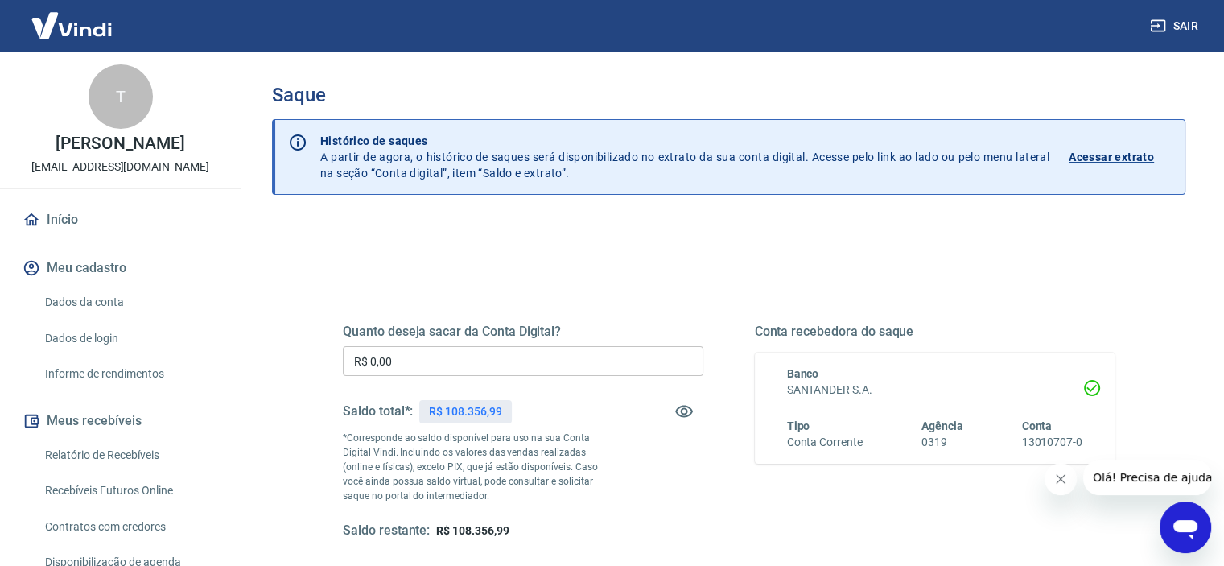
click at [457, 372] on input "R$ 0,00" at bounding box center [523, 361] width 360 height 30
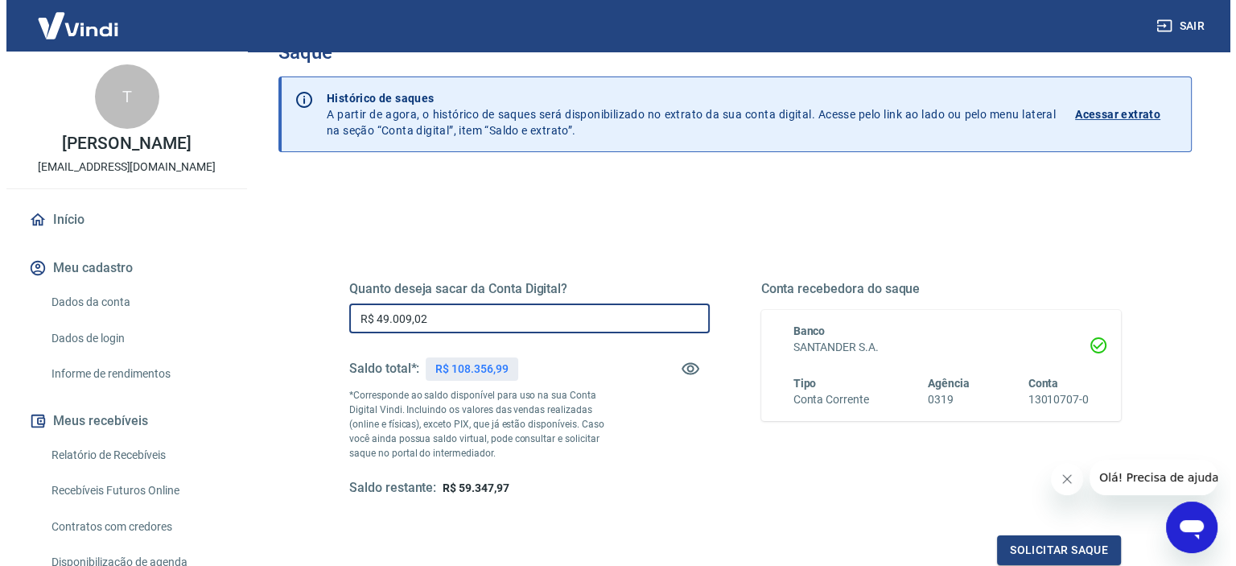
scroll to position [161, 0]
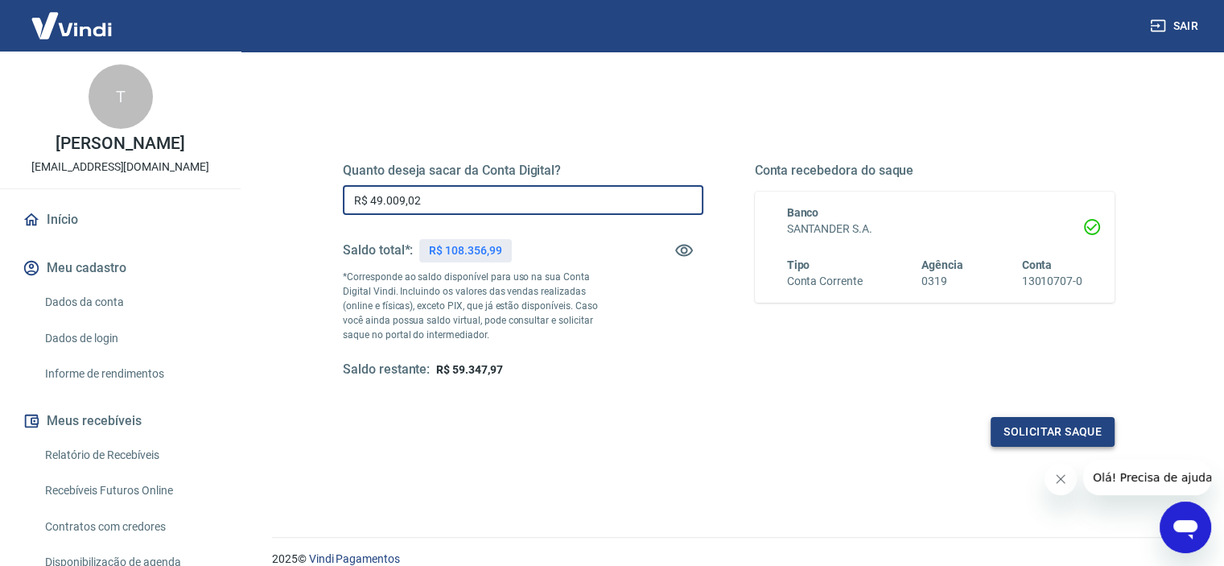
type input "R$ 49.009,02"
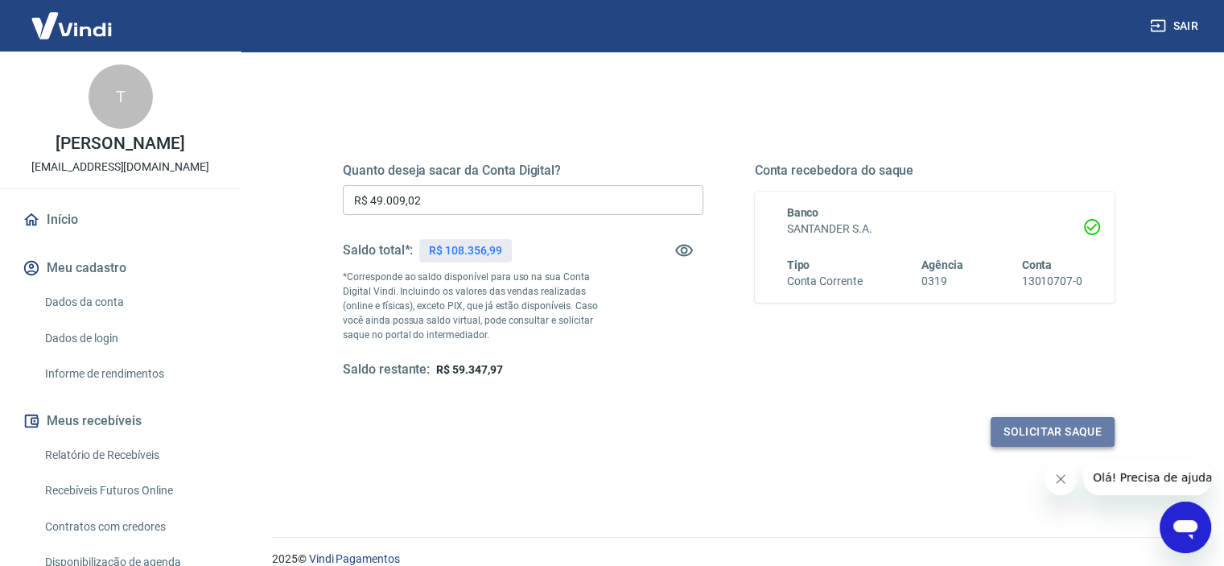
click at [1049, 430] on button "Solicitar saque" at bounding box center [1052, 432] width 124 height 30
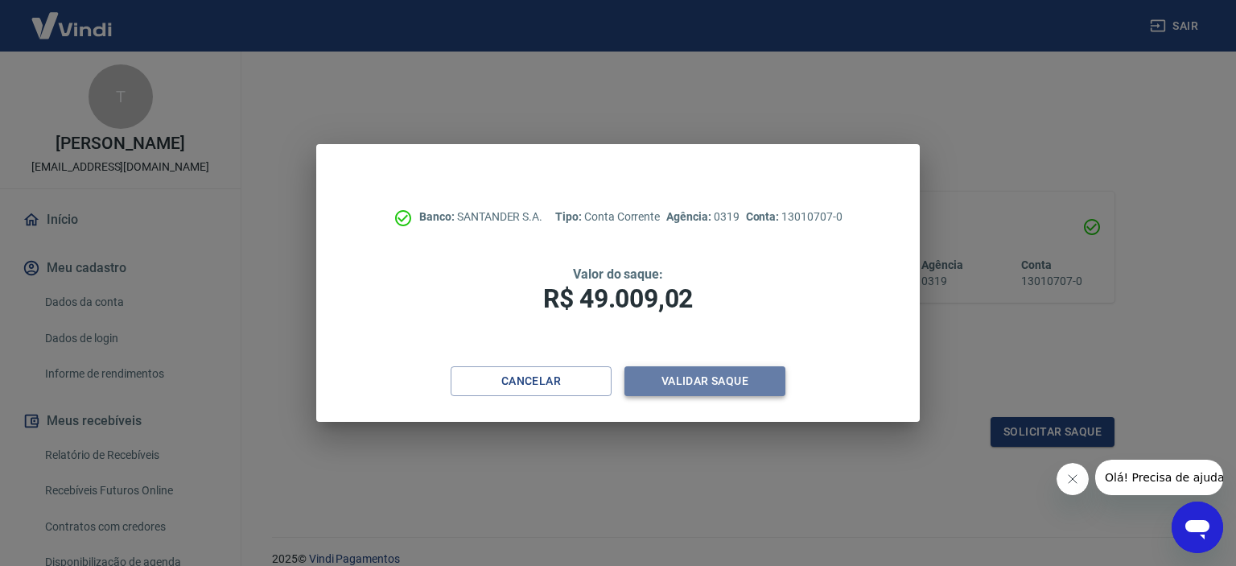
click at [647, 379] on button "Validar saque" at bounding box center [704, 381] width 161 height 30
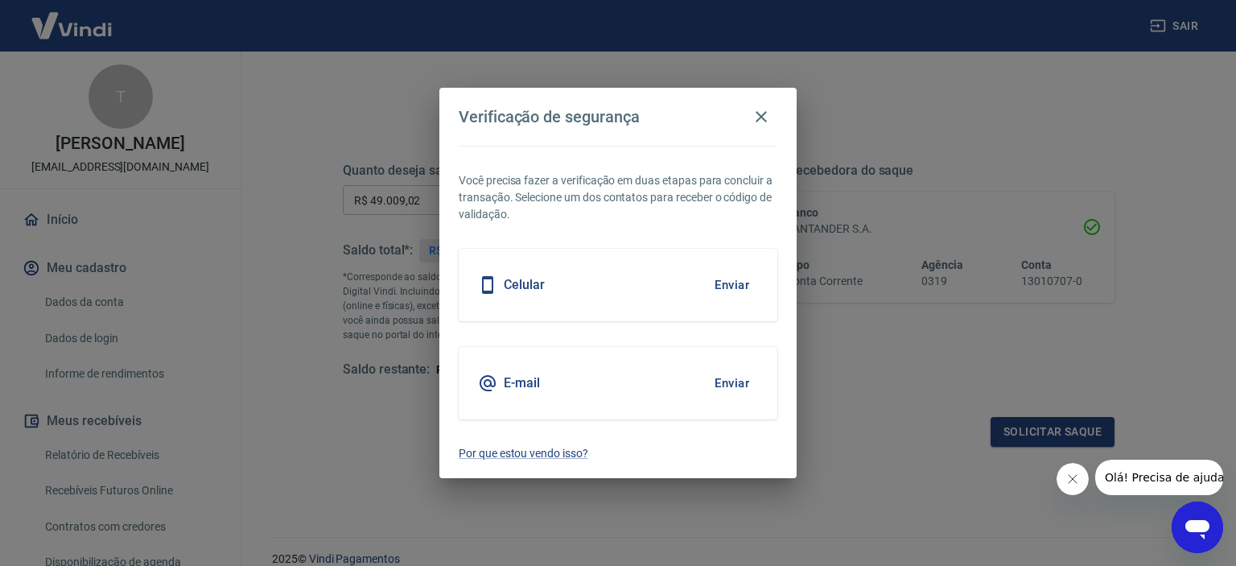
click at [736, 385] on button "Enviar" at bounding box center [732, 383] width 52 height 34
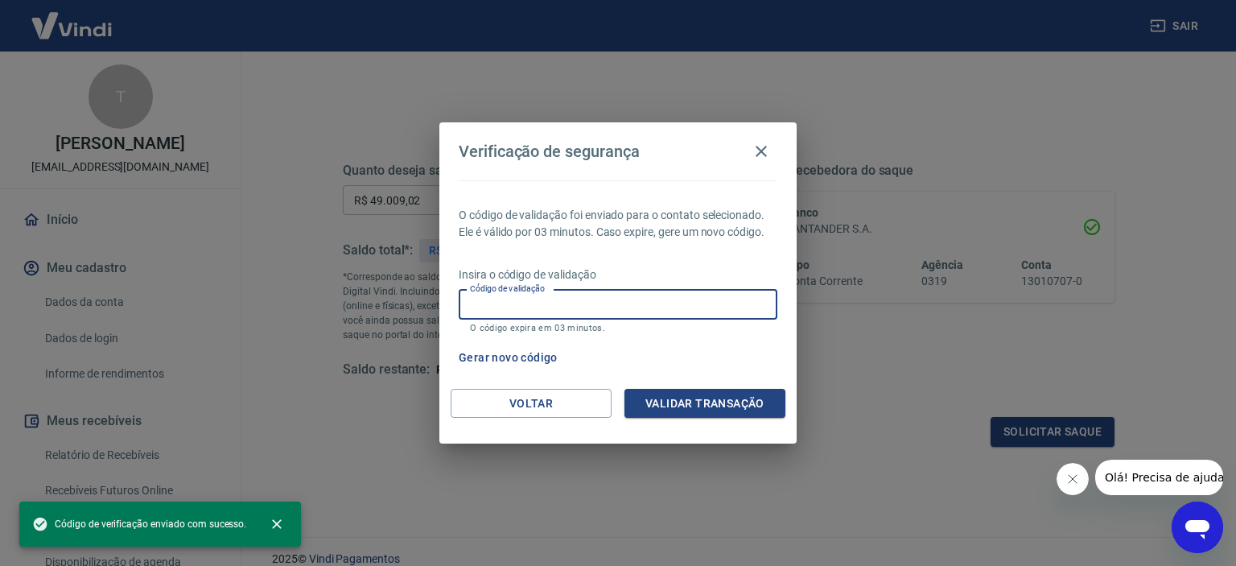
drag, startPoint x: 530, startPoint y: 292, endPoint x: 526, endPoint y: 308, distance: 16.6
click at [530, 298] on div "Código de validação Código de validação O código expira em 03 minutos." at bounding box center [618, 311] width 319 height 43
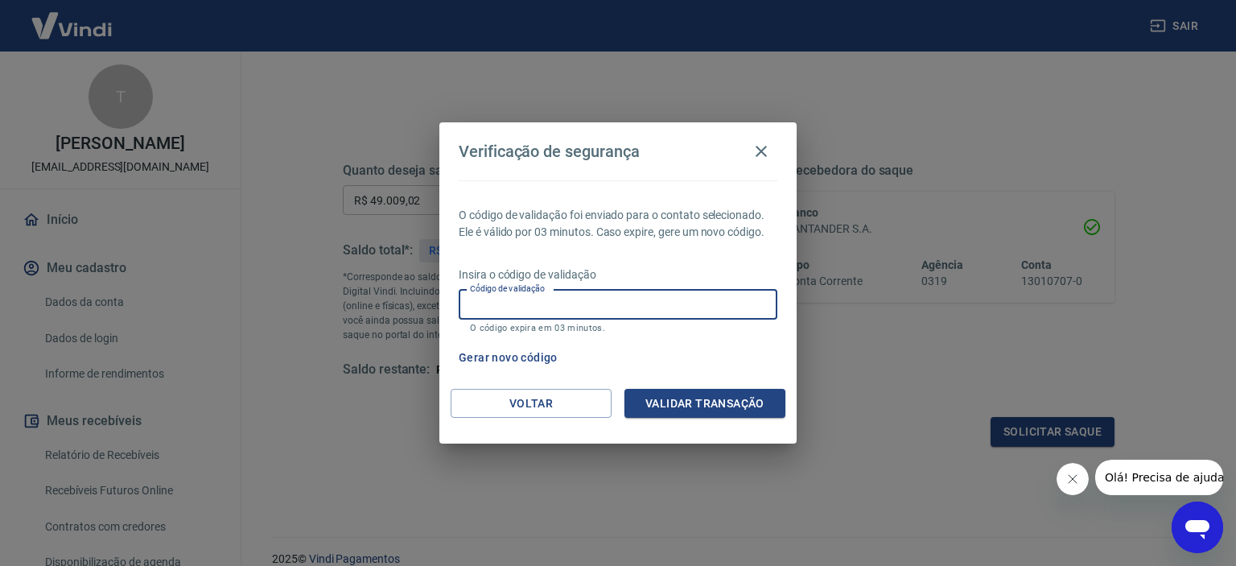
paste input "559460"
type input "559460"
click at [663, 405] on button "Validar transação" at bounding box center [704, 404] width 161 height 30
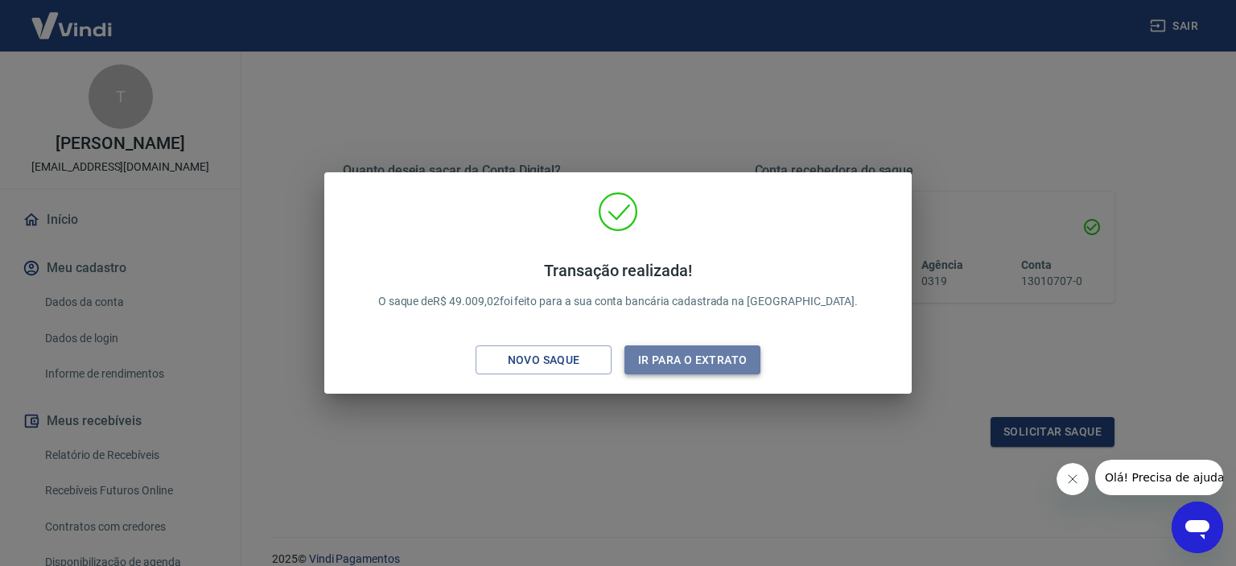
click at [662, 366] on button "Ir para o extrato" at bounding box center [692, 360] width 136 height 30
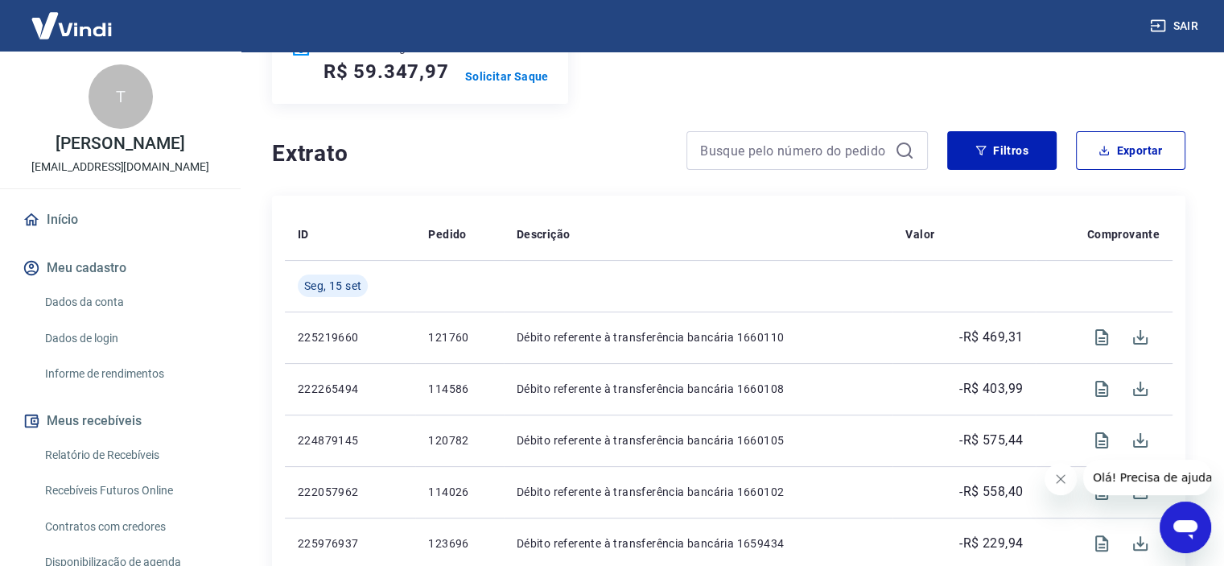
scroll to position [161, 0]
